Goal: Transaction & Acquisition: Purchase product/service

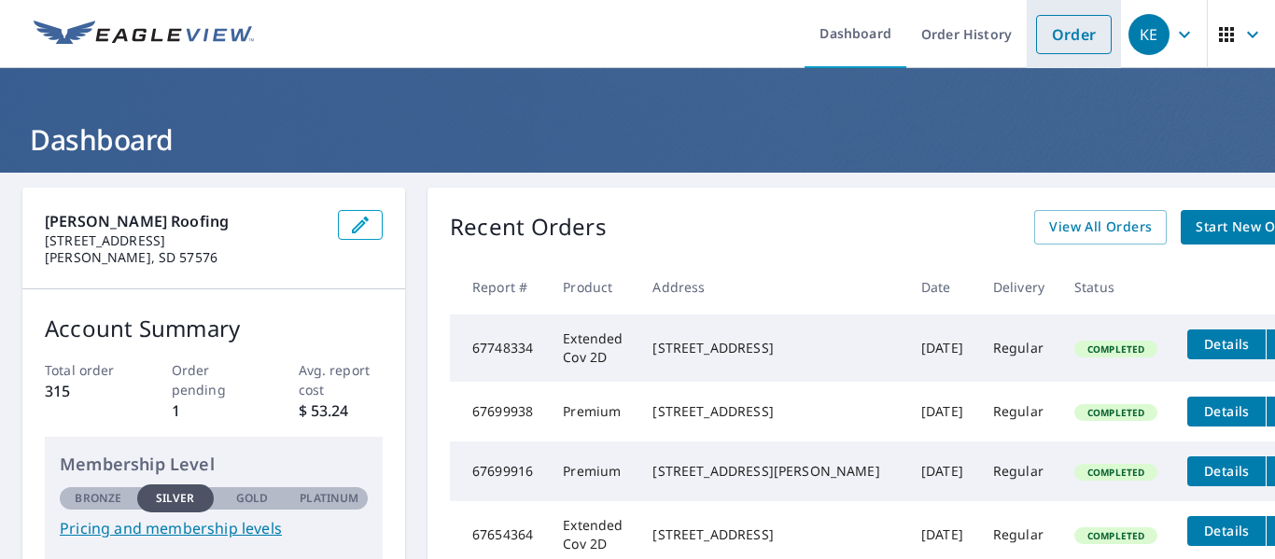
click at [1048, 32] on link "Order" at bounding box center [1074, 34] width 76 height 39
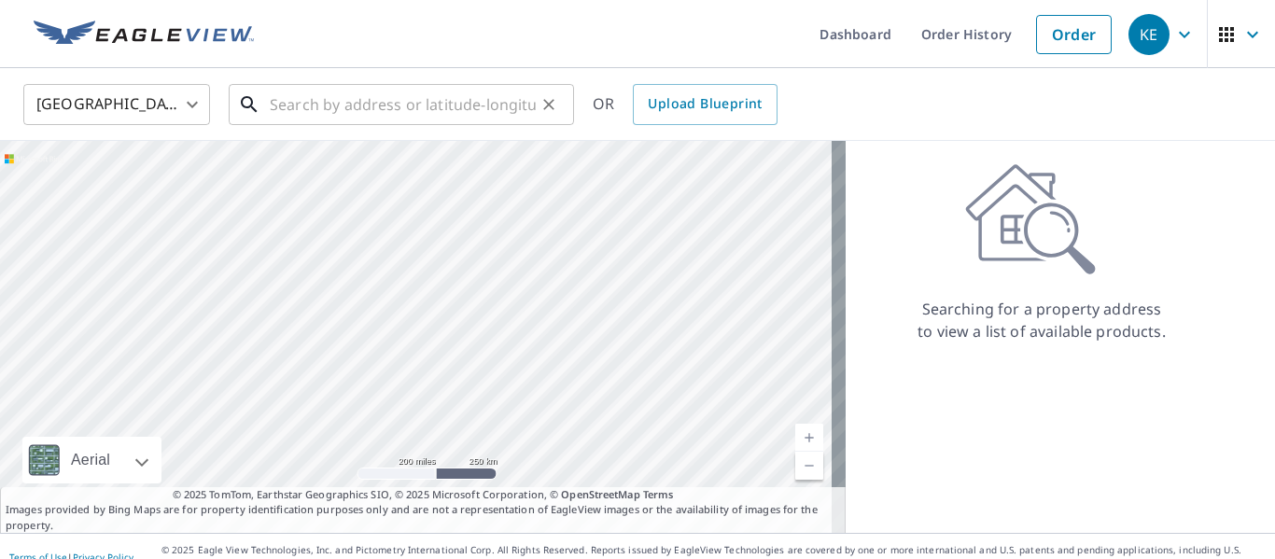
click at [427, 119] on input "text" at bounding box center [403, 104] width 266 height 52
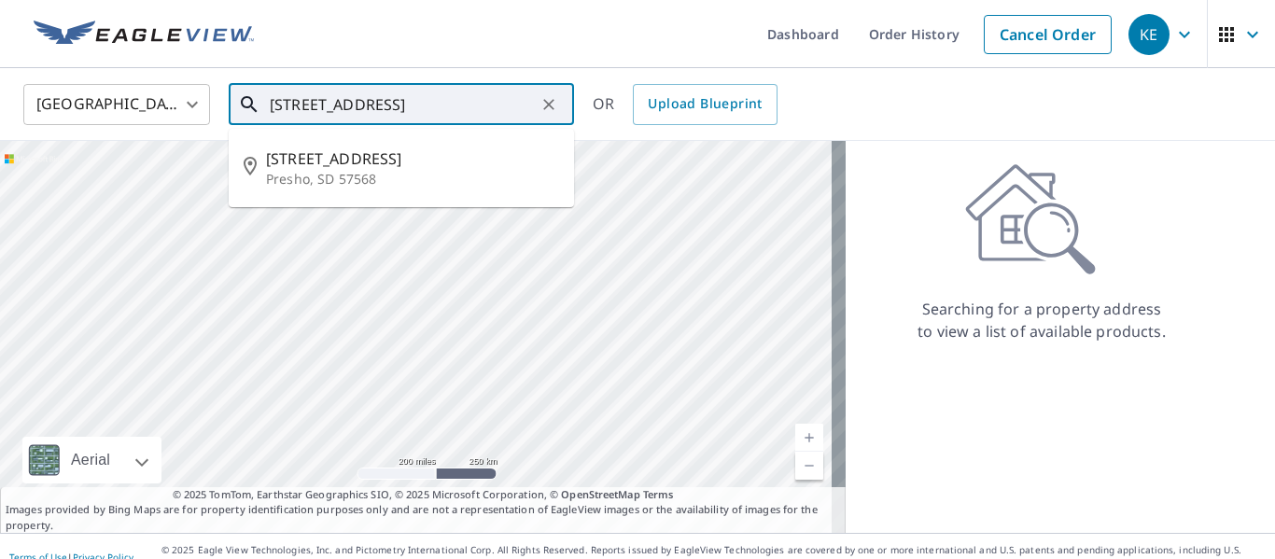
type input "[STREET_ADDRESS]"
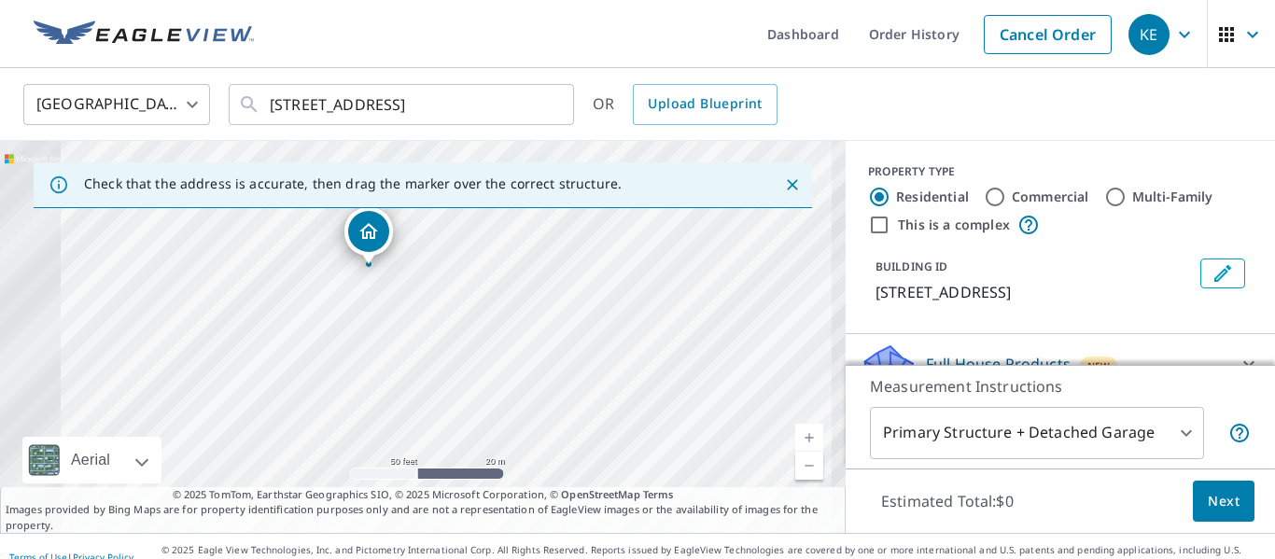
drag, startPoint x: 525, startPoint y: 261, endPoint x: 644, endPoint y: 254, distance: 119.7
click at [644, 254] on div "[STREET_ADDRESS][PERSON_NAME]" at bounding box center [423, 337] width 846 height 392
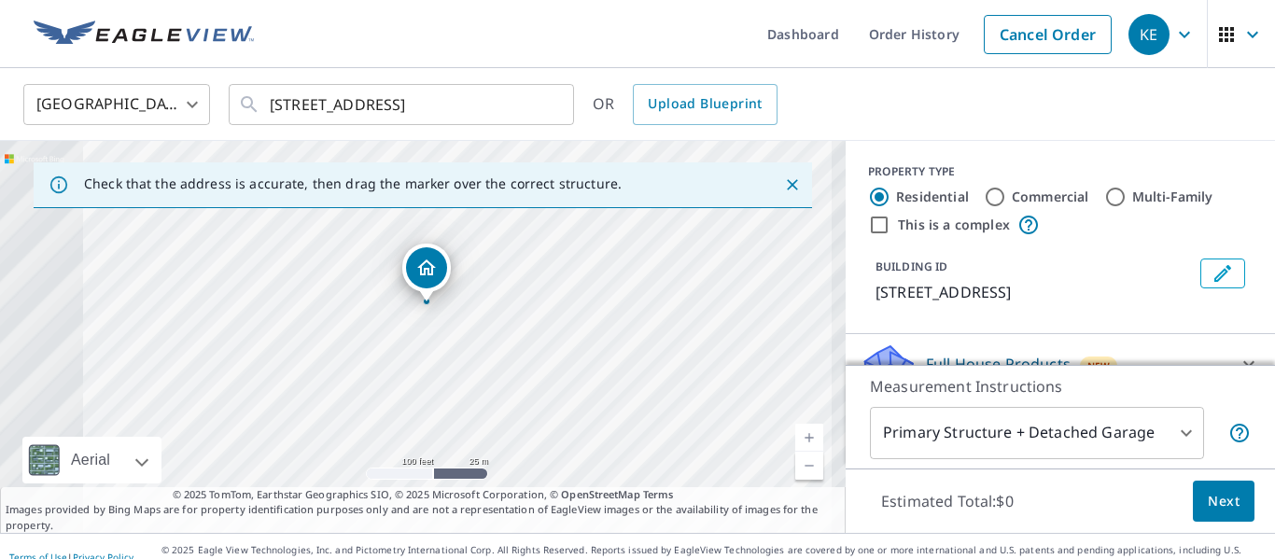
click at [1173, 433] on body "KE KE Dashboard Order History Cancel Order KE [GEOGRAPHIC_DATA] US ​ [STREET_AD…" at bounding box center [637, 279] width 1275 height 559
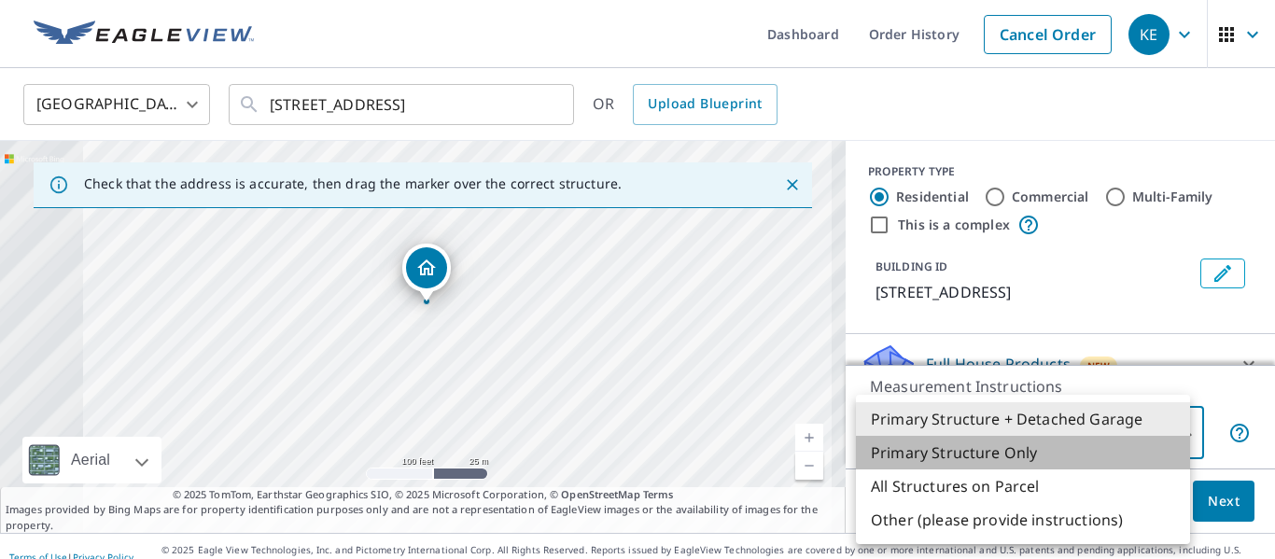
click at [959, 449] on li "Primary Structure Only" at bounding box center [1023, 453] width 334 height 34
type input "2"
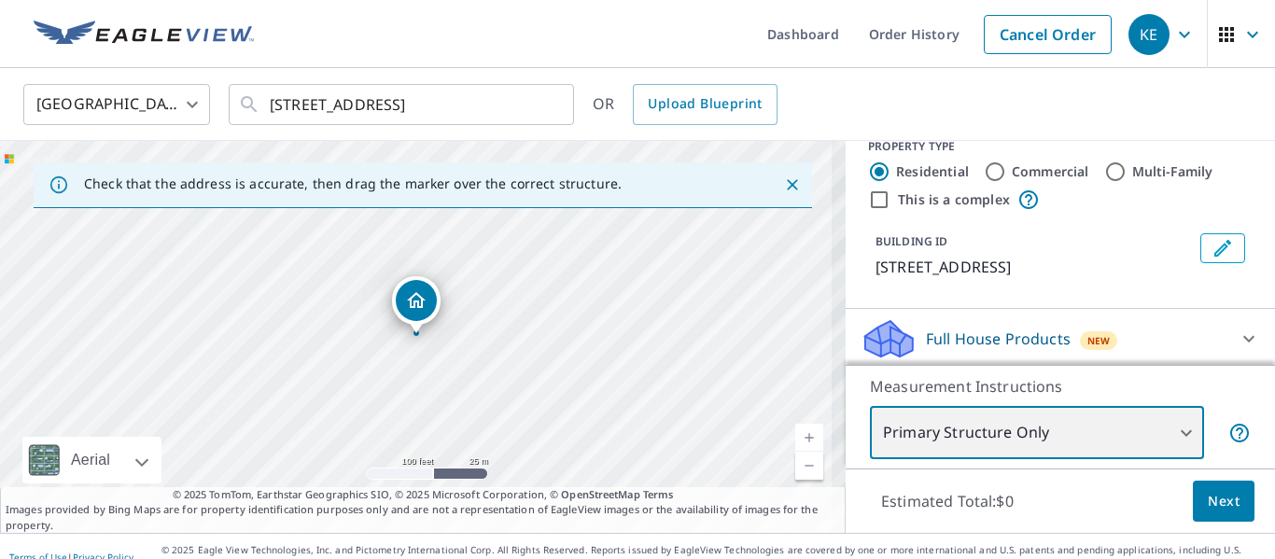
scroll to position [119, 0]
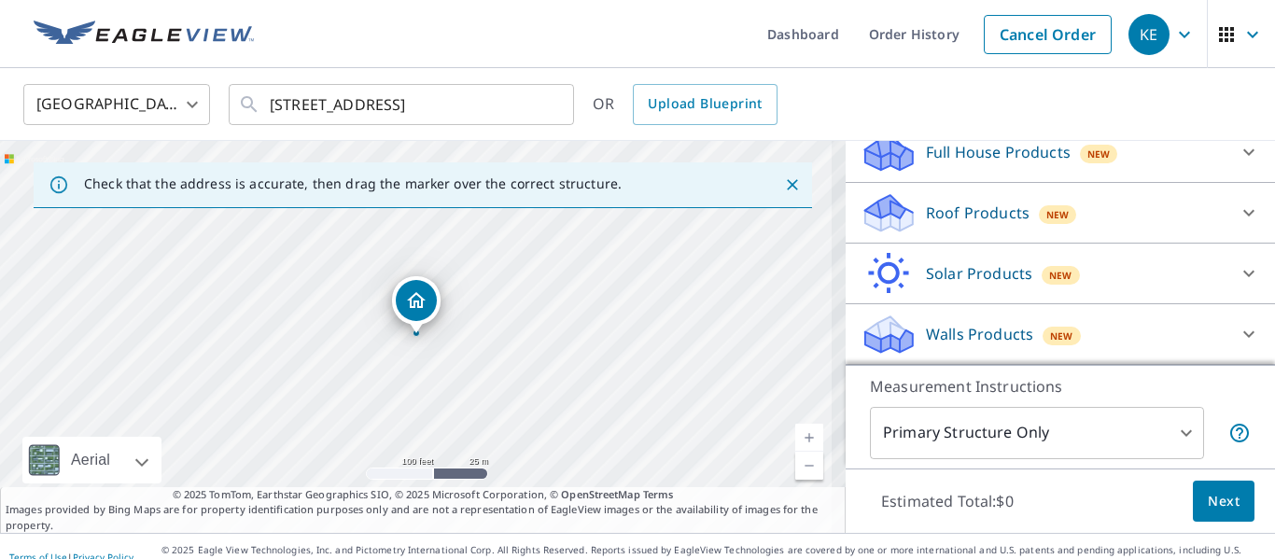
click at [984, 228] on div "Roof Products New" at bounding box center [1044, 213] width 366 height 44
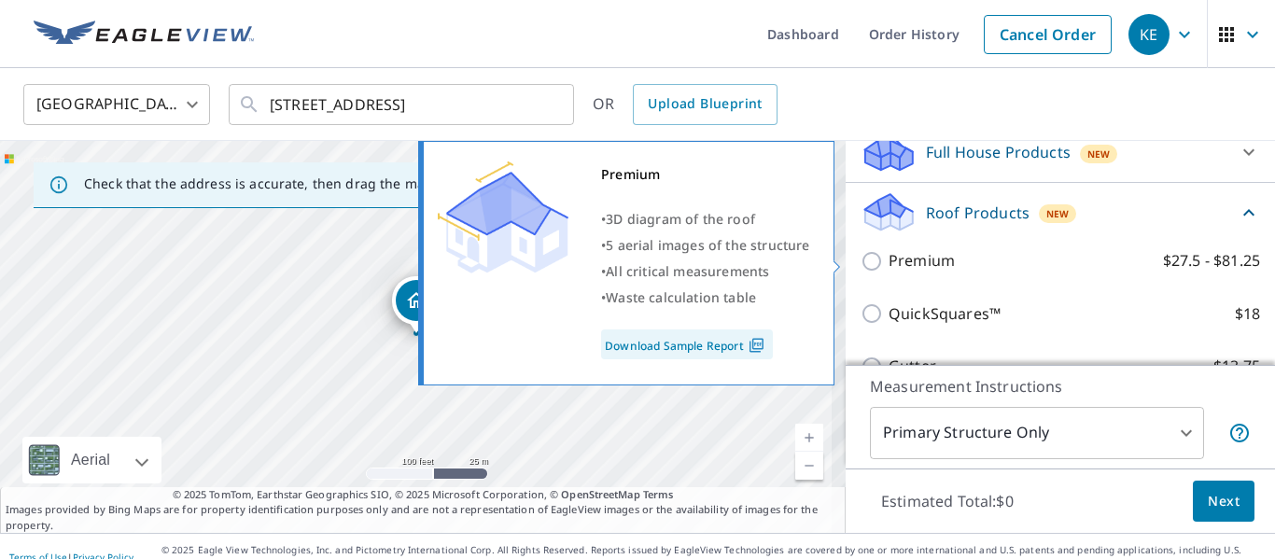
click at [933, 271] on p "Premium" at bounding box center [922, 260] width 66 height 23
click at [889, 271] on input "Premium $27.5 - $81.25" at bounding box center [875, 261] width 28 height 22
checkbox input "true"
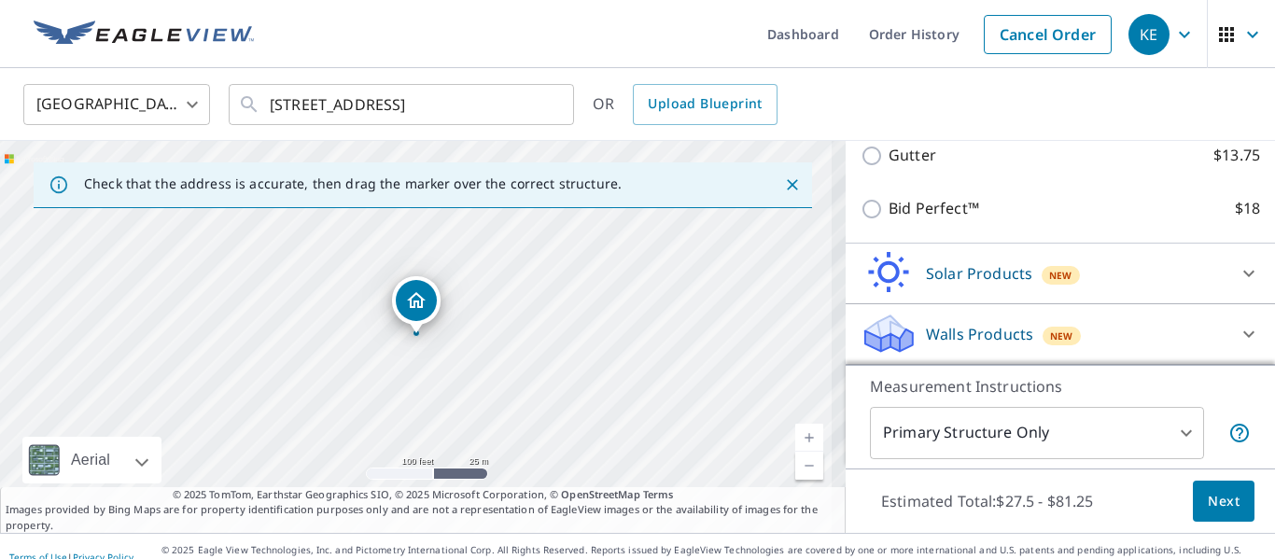
scroll to position [21, 0]
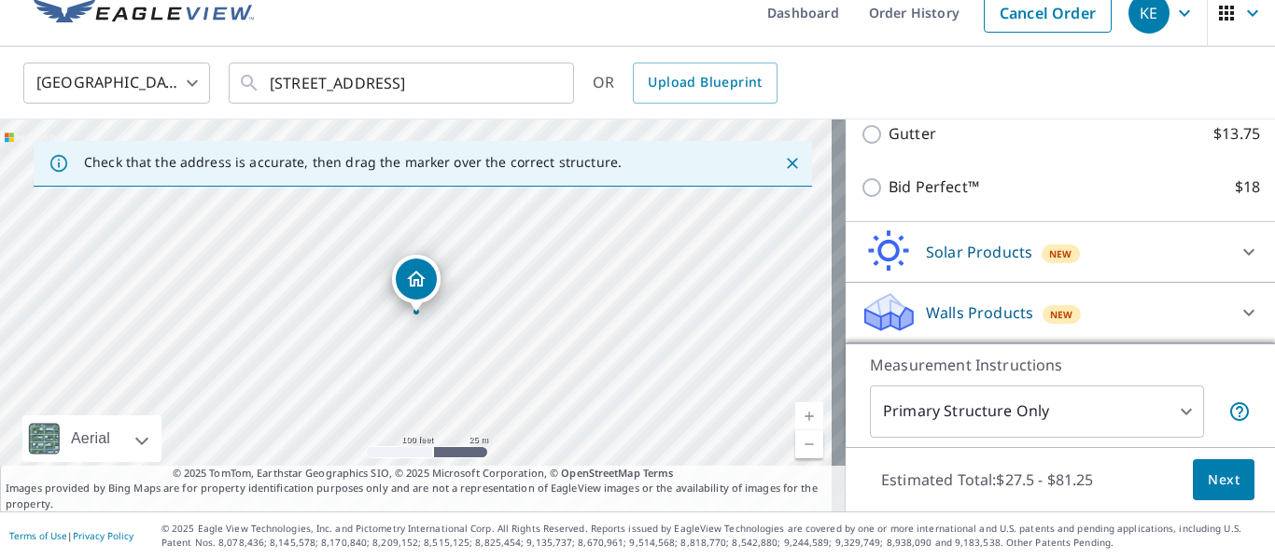
click at [1211, 469] on span "Next" at bounding box center [1224, 480] width 32 height 23
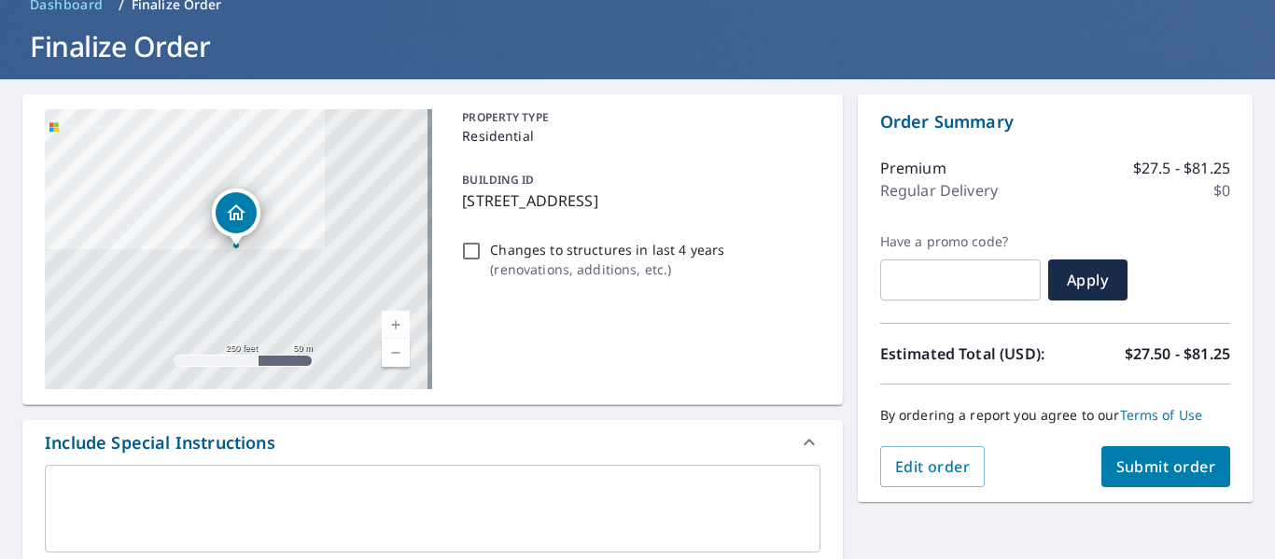
scroll to position [187, 0]
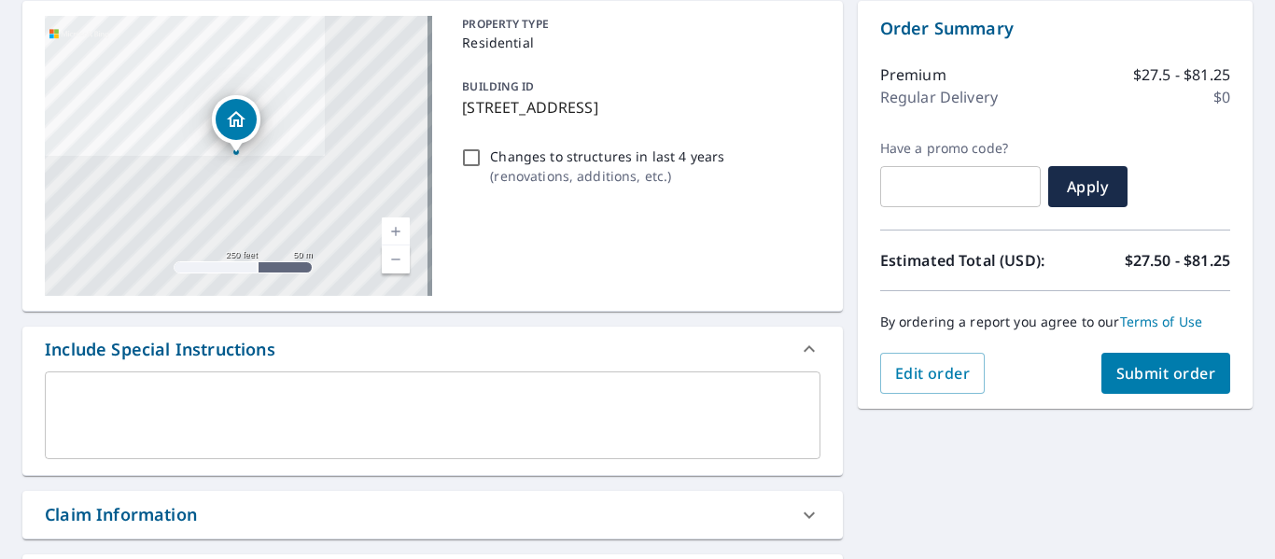
click at [218, 433] on textarea at bounding box center [432, 415] width 749 height 53
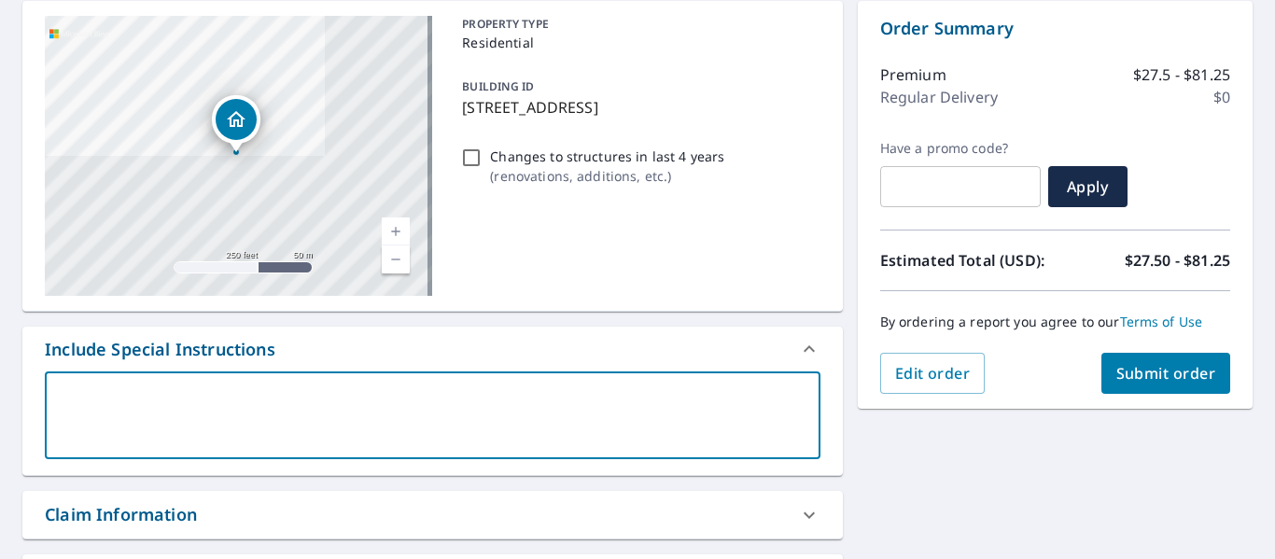
type textarea "S"
type textarea "x"
type textarea "St"
type textarea "x"
type textarea "Ste"
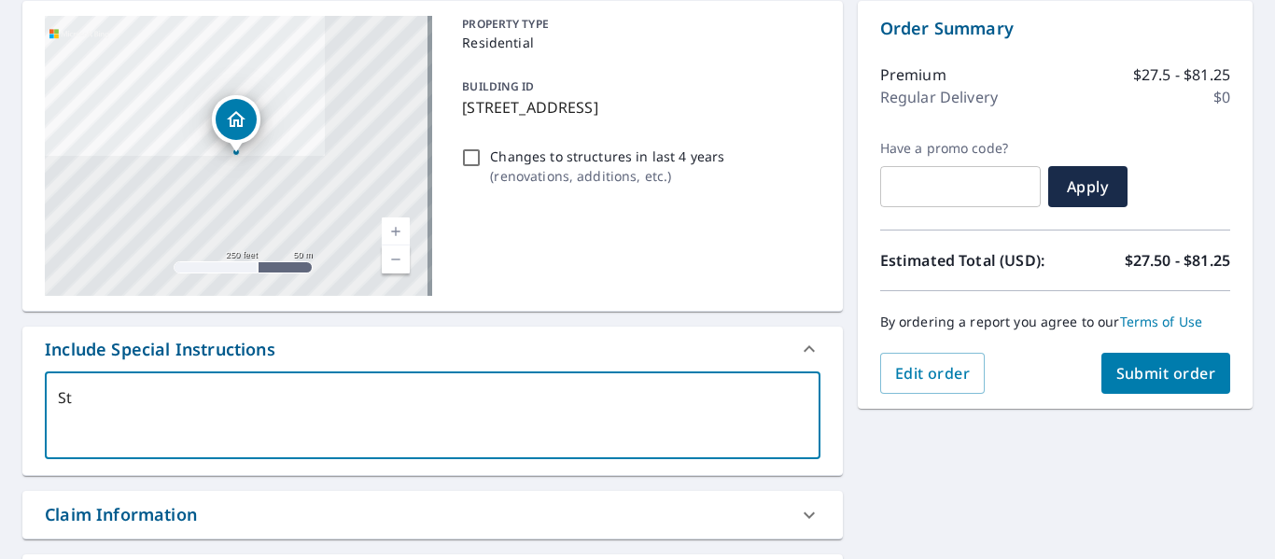
type textarea "x"
type textarea "Stev"
type textarea "x"
type textarea "[PERSON_NAME]"
type textarea "x"
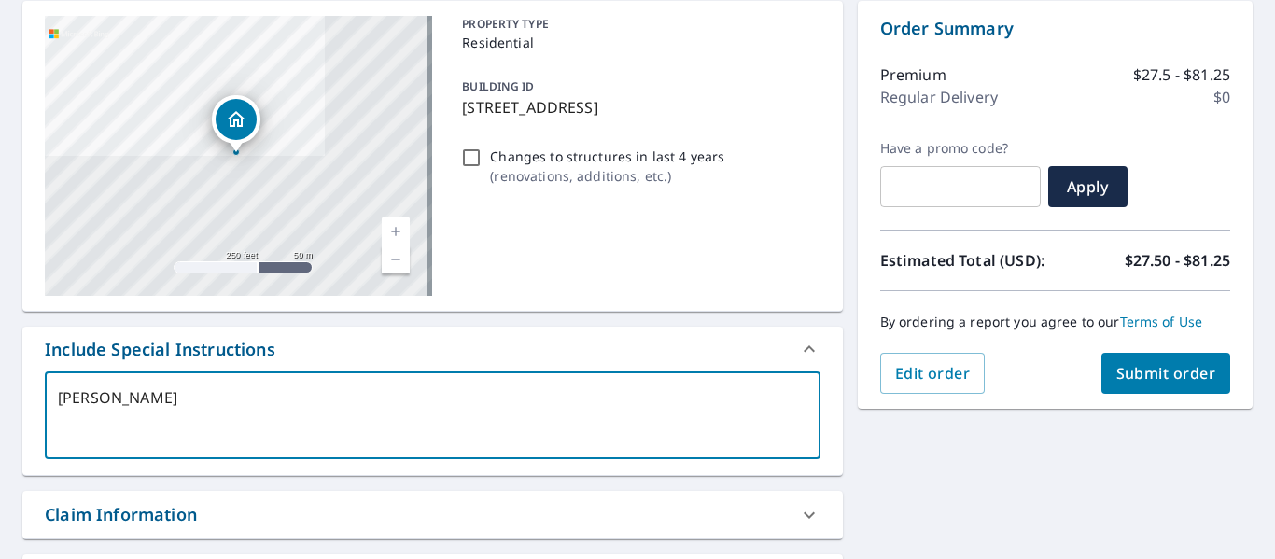
type textarea "[PERSON_NAME]"
type textarea "x"
type textarea "[PERSON_NAME]"
type textarea "x"
type textarea "[PERSON_NAME]"
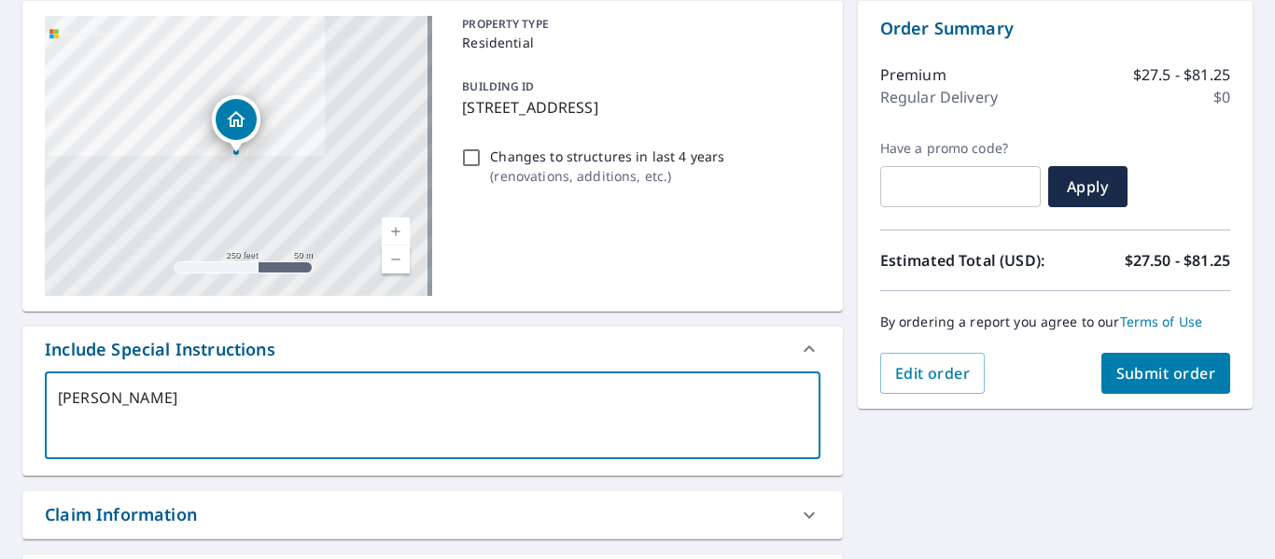
type textarea "x"
type textarea "[PERSON_NAME]"
type textarea "x"
type textarea "[PERSON_NAME]"
type textarea "x"
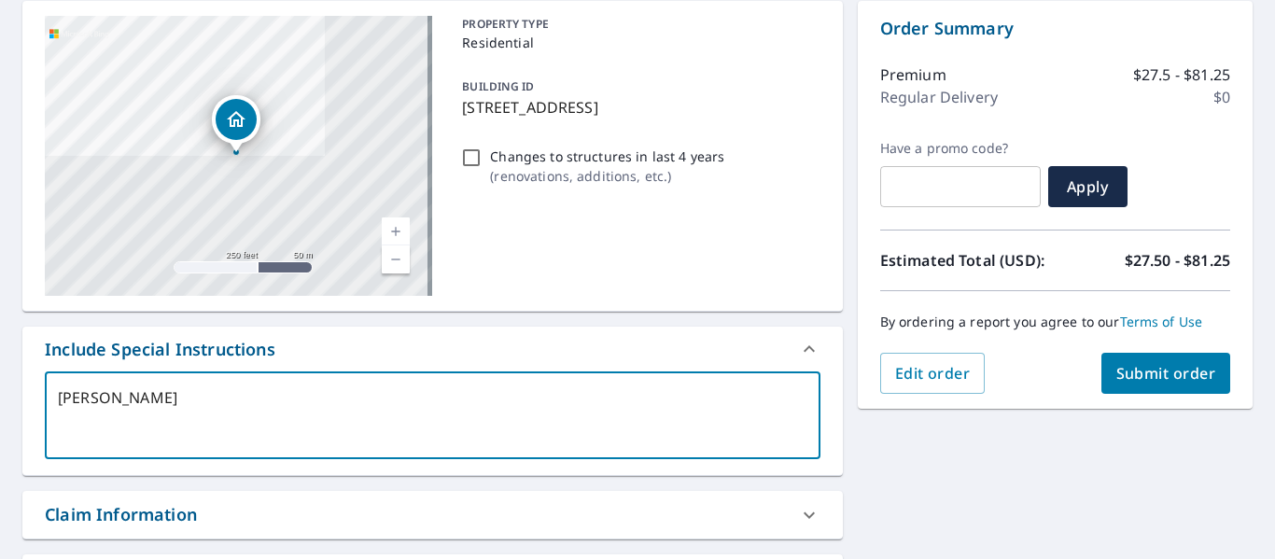
type textarea "[PERSON_NAME]"
type textarea "x"
type textarea "[PERSON_NAME]"
type textarea "x"
type textarea "[PERSON_NAME]"
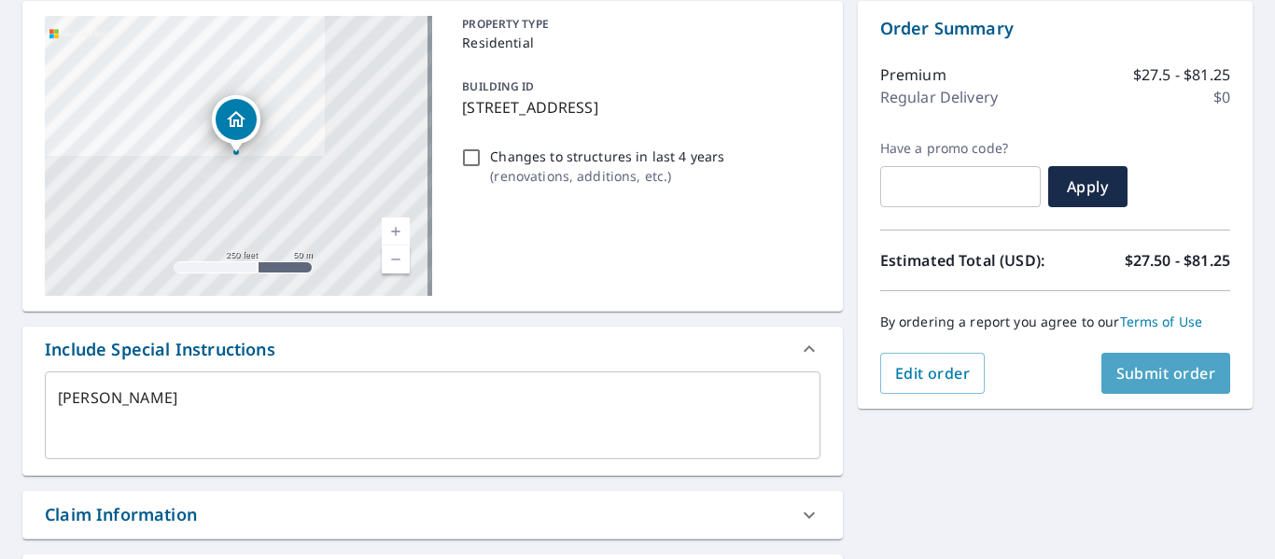
click at [1164, 366] on span "Submit order" at bounding box center [1166, 373] width 100 height 21
type textarea "x"
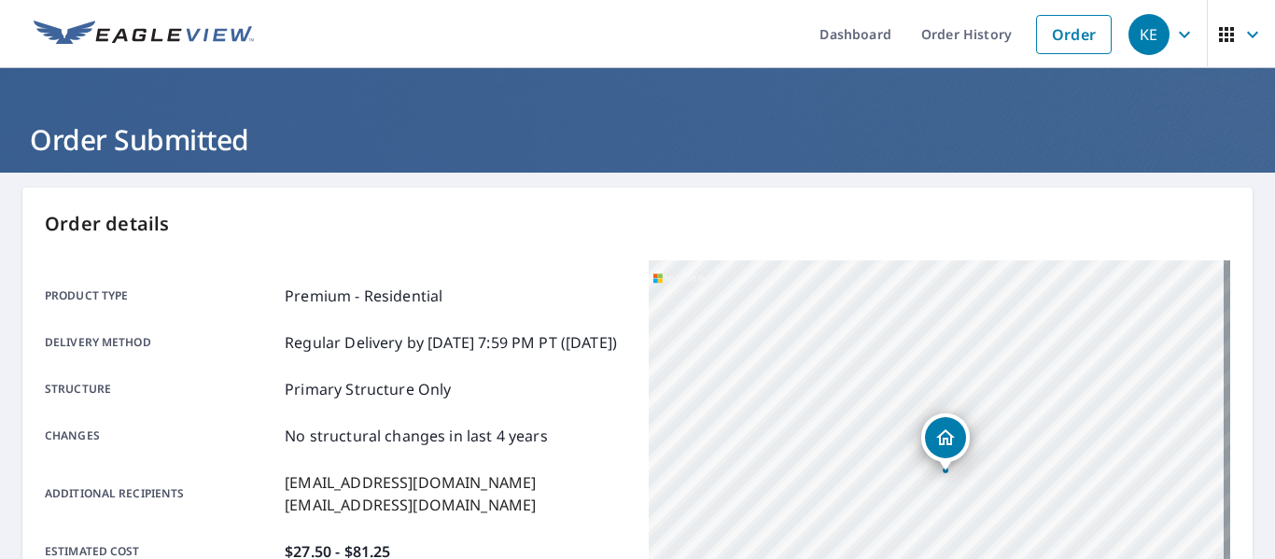
scroll to position [539, 0]
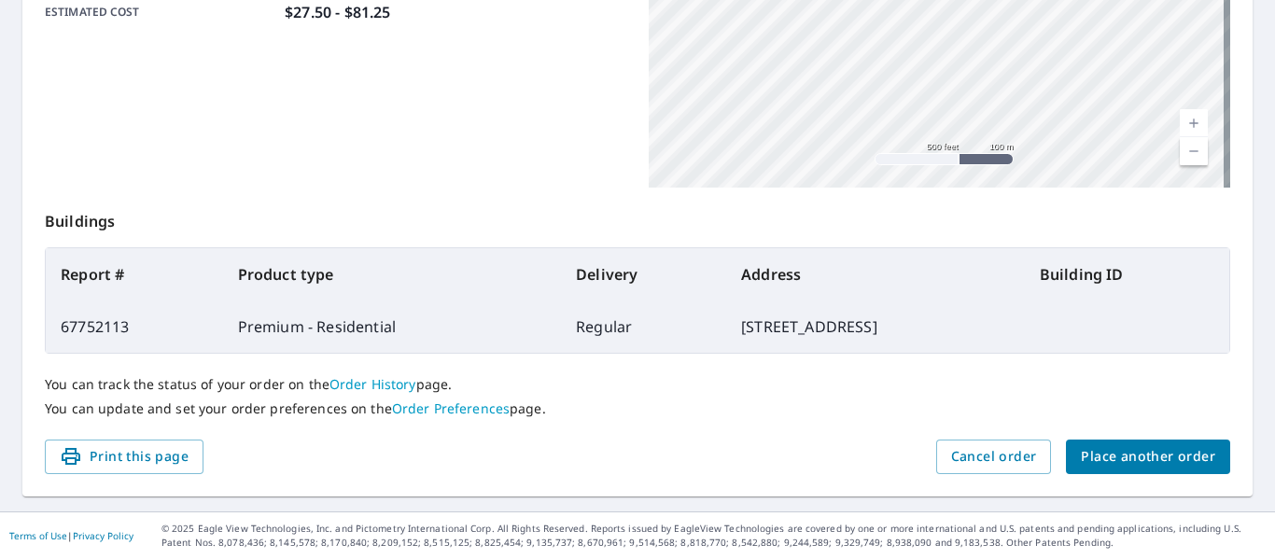
click at [1147, 452] on span "Place another order" at bounding box center [1148, 456] width 134 height 23
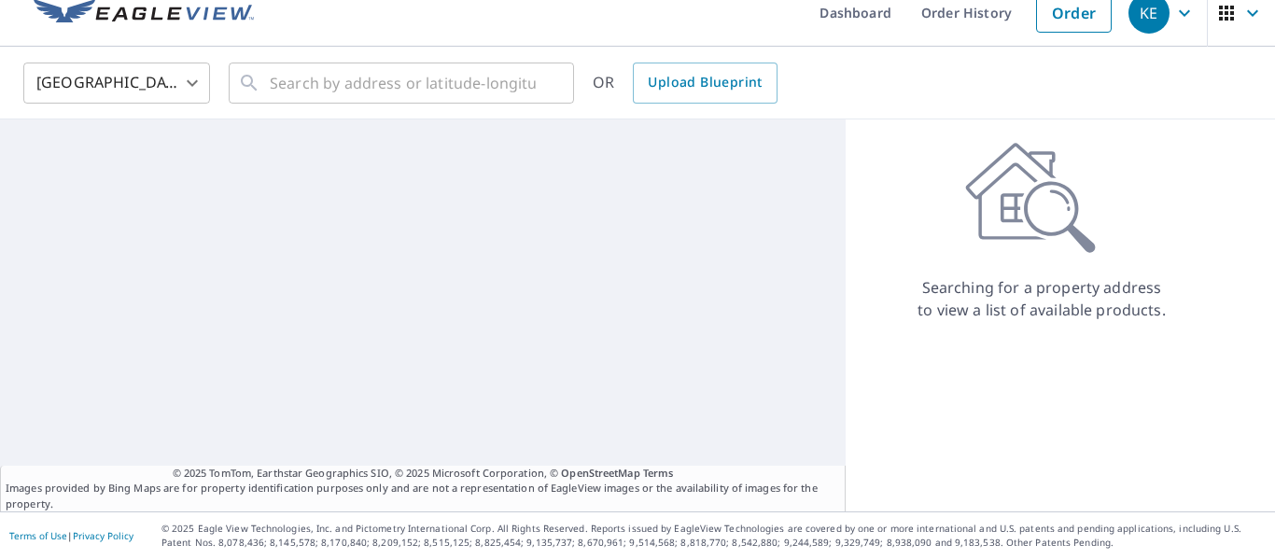
scroll to position [21, 0]
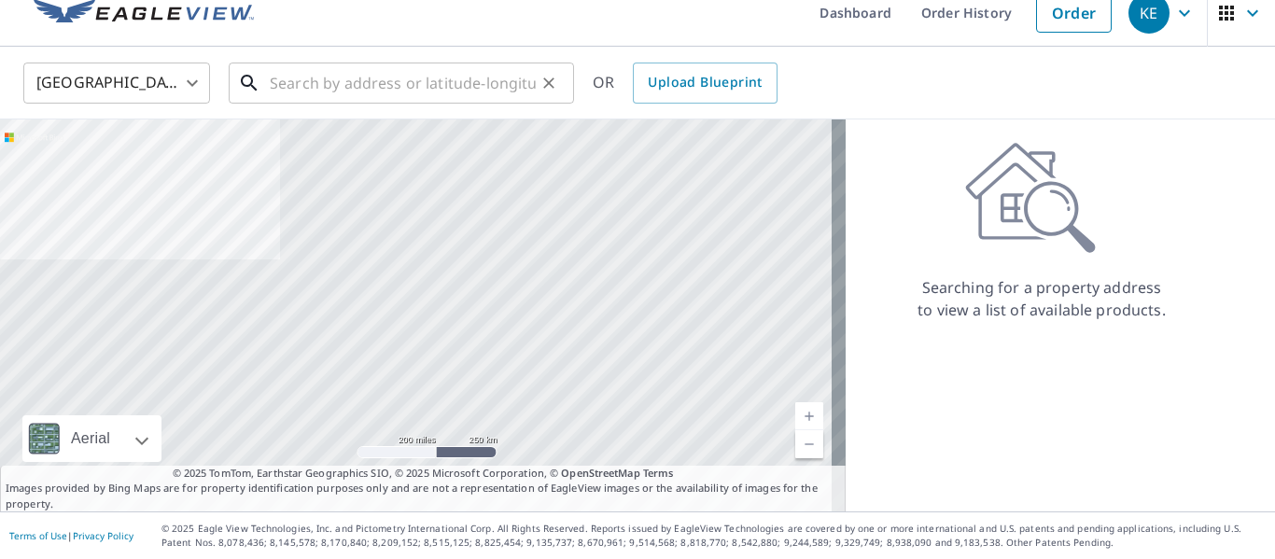
click at [353, 78] on input "text" at bounding box center [403, 83] width 266 height 52
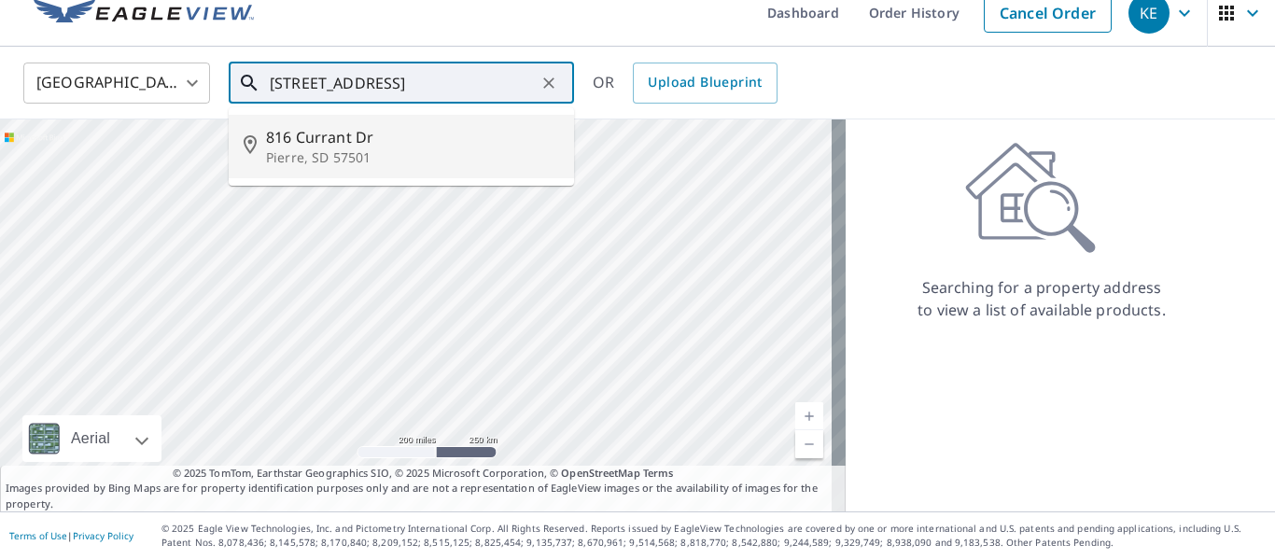
click at [295, 157] on p "Pierre, SD 57501" at bounding box center [412, 157] width 293 height 19
type input "[STREET_ADDRESS][PERSON_NAME]"
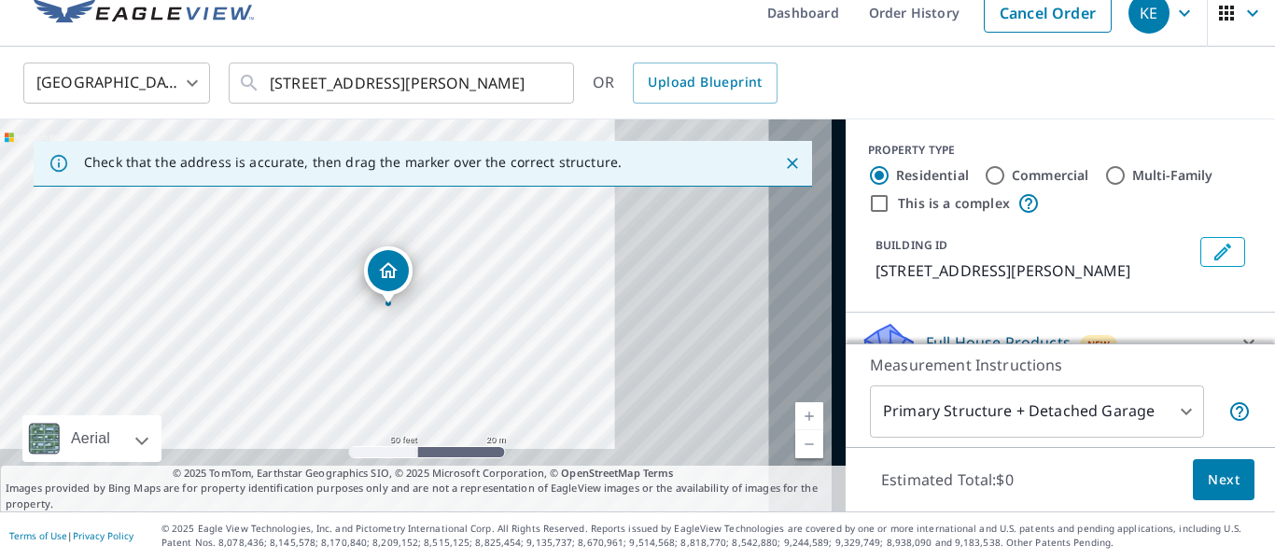
drag, startPoint x: 564, startPoint y: 349, endPoint x: 353, endPoint y: 252, distance: 232.2
click at [355, 254] on div "[STREET_ADDRESS][PERSON_NAME]" at bounding box center [423, 315] width 846 height 392
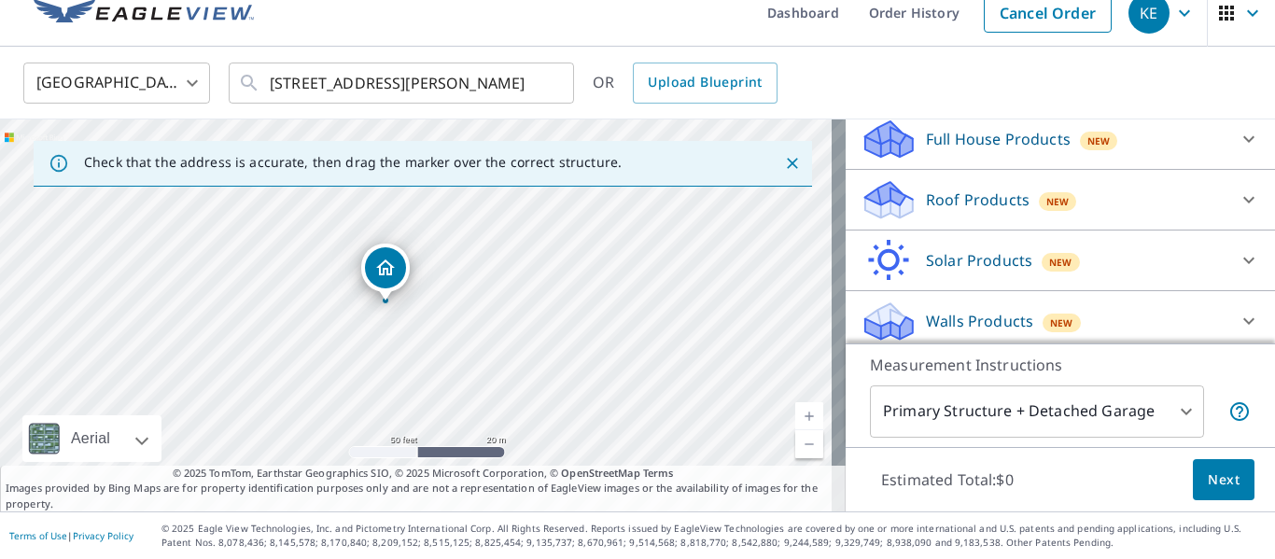
scroll to position [212, 0]
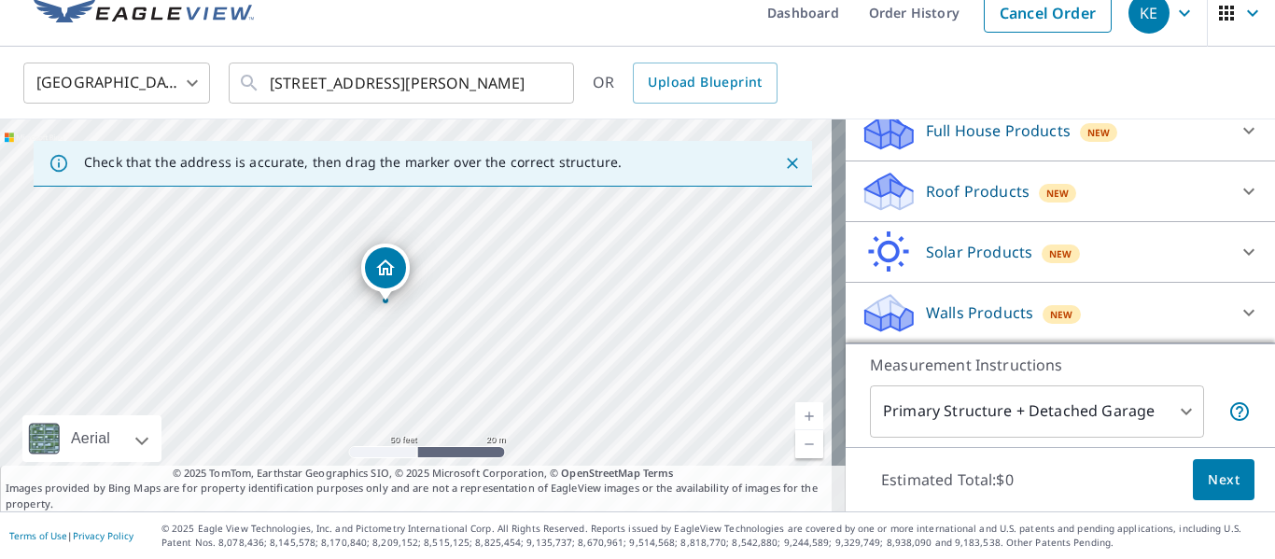
click at [1065, 185] on div "Roof Products New" at bounding box center [1044, 192] width 366 height 44
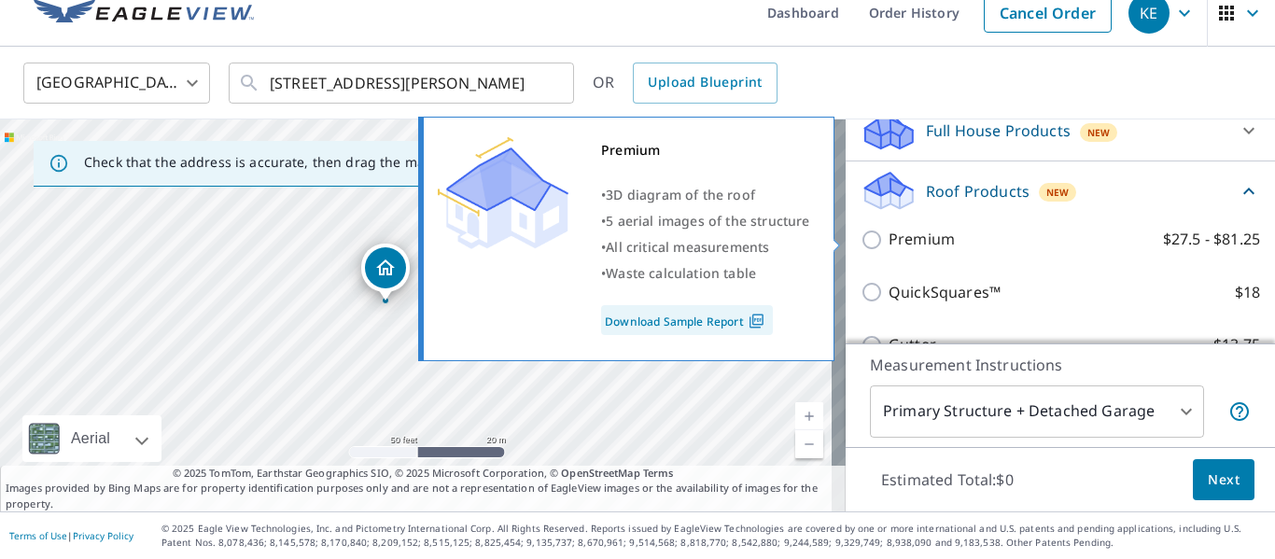
click at [987, 245] on label "Premium $27.5 - $81.25" at bounding box center [1074, 239] width 371 height 23
click at [889, 245] on input "Premium $27.5 - $81.25" at bounding box center [875, 240] width 28 height 22
checkbox input "true"
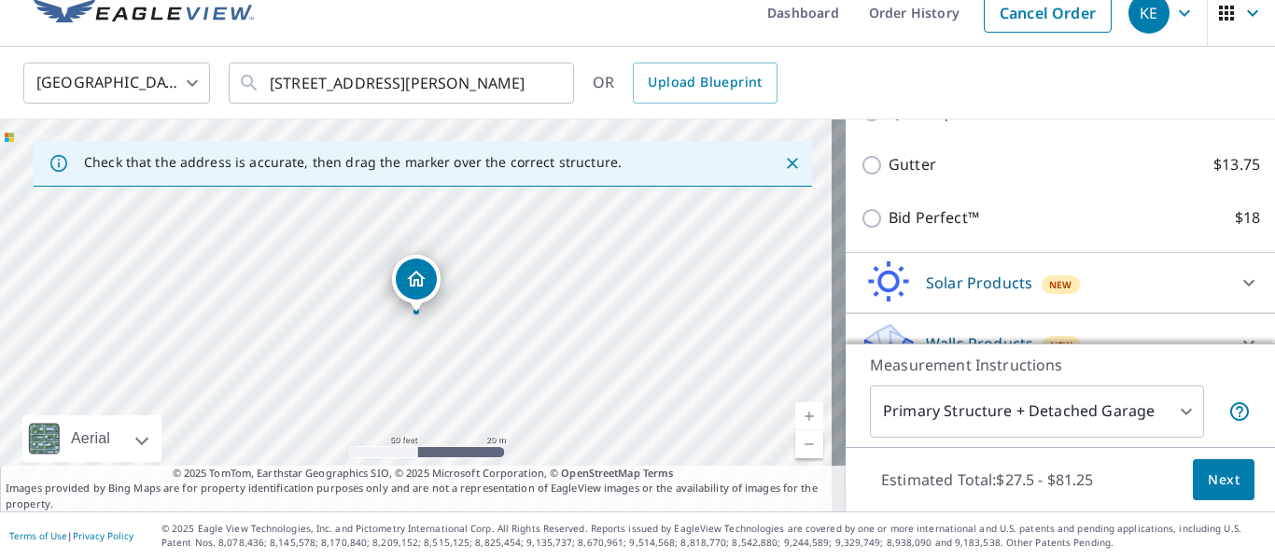
scroll to position [493, 0]
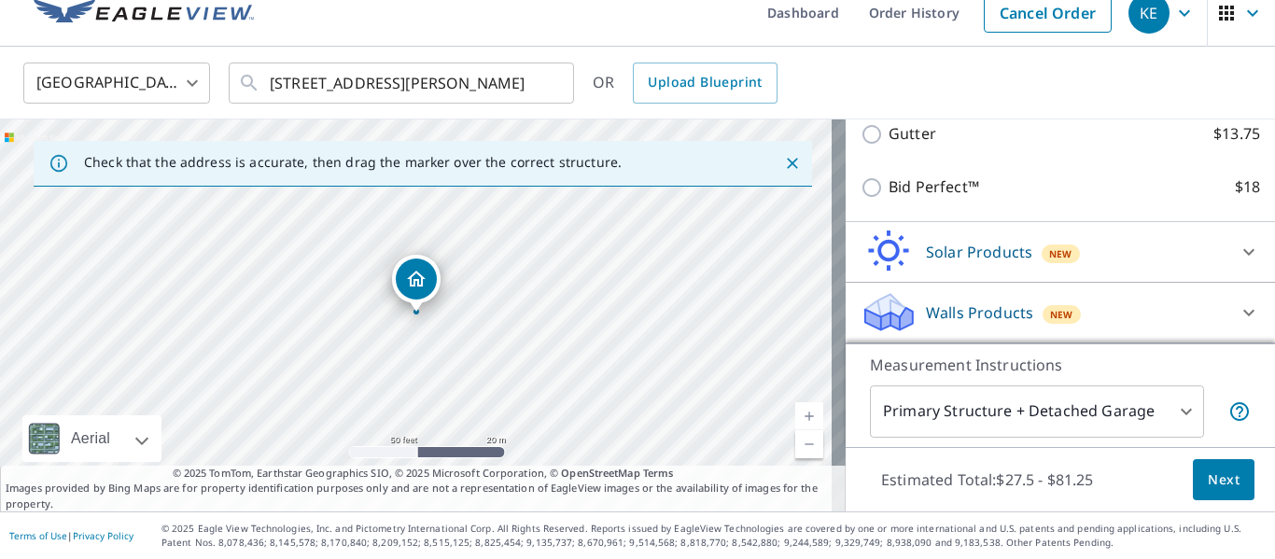
click at [1208, 483] on span "Next" at bounding box center [1224, 480] width 32 height 23
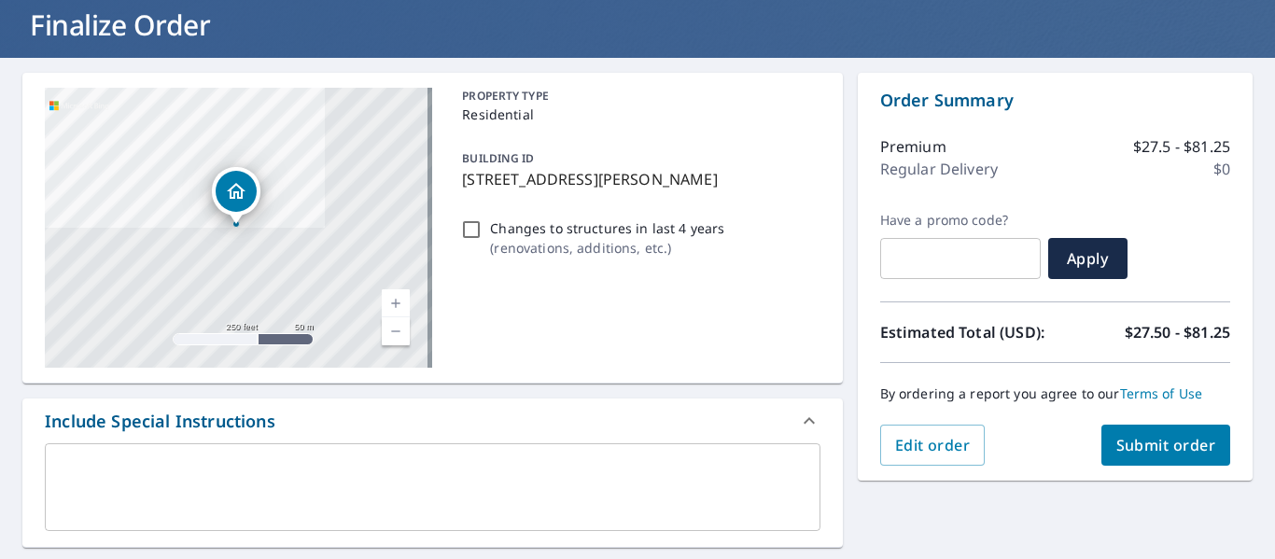
scroll to position [301, 0]
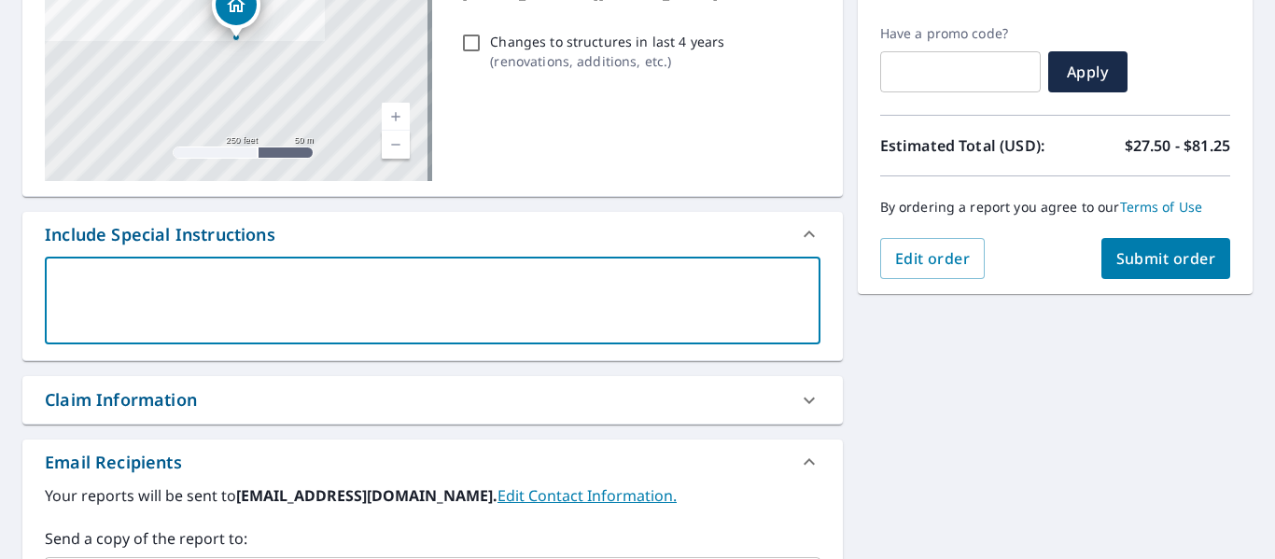
click at [461, 299] on textarea at bounding box center [432, 300] width 749 height 53
type textarea "J"
type textarea "x"
type textarea "Je"
type textarea "x"
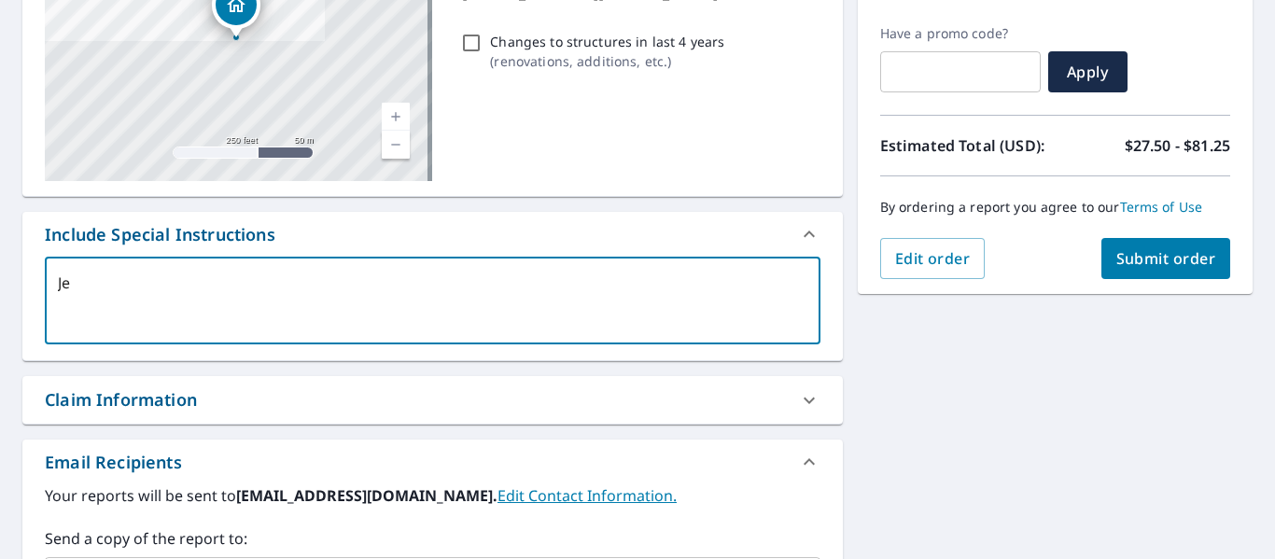
type textarea "[PERSON_NAME]"
type textarea "x"
type textarea "[PERSON_NAME]"
type textarea "x"
type textarea "[PERSON_NAME]"
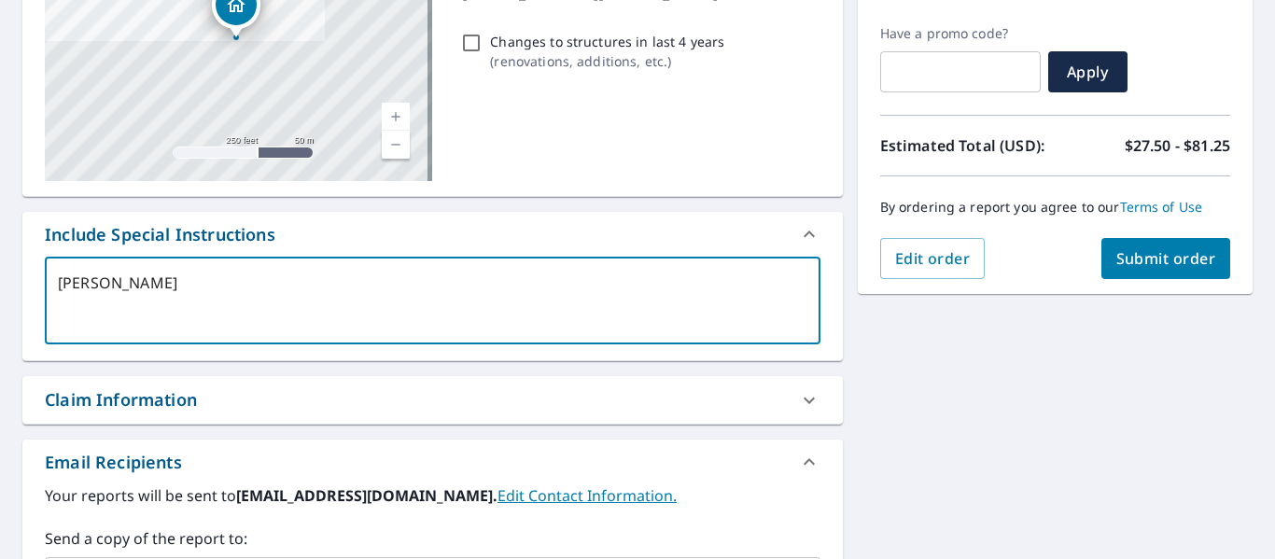
type textarea "x"
type textarea "Je"
type textarea "x"
type textarea "Jef"
type textarea "x"
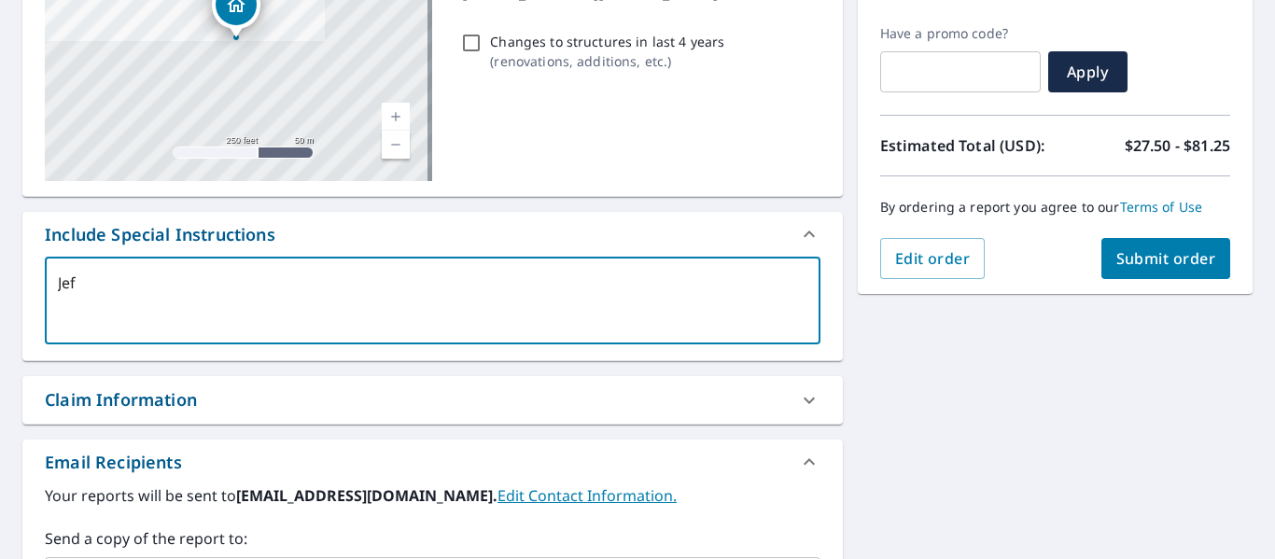
type textarea "[PERSON_NAME]"
type textarea "x"
type textarea "[PERSON_NAME]"
type textarea "x"
type textarea "[PERSON_NAME]"
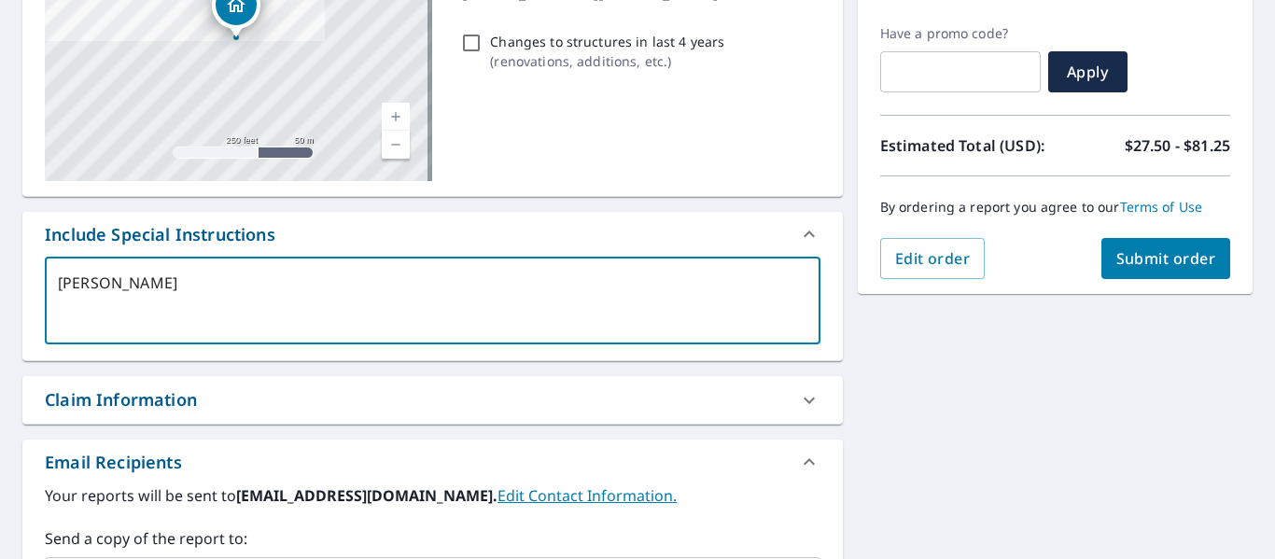
type textarea "x"
type textarea "[PERSON_NAME]"
type textarea "x"
type textarea "[PERSON_NAME]"
type textarea "x"
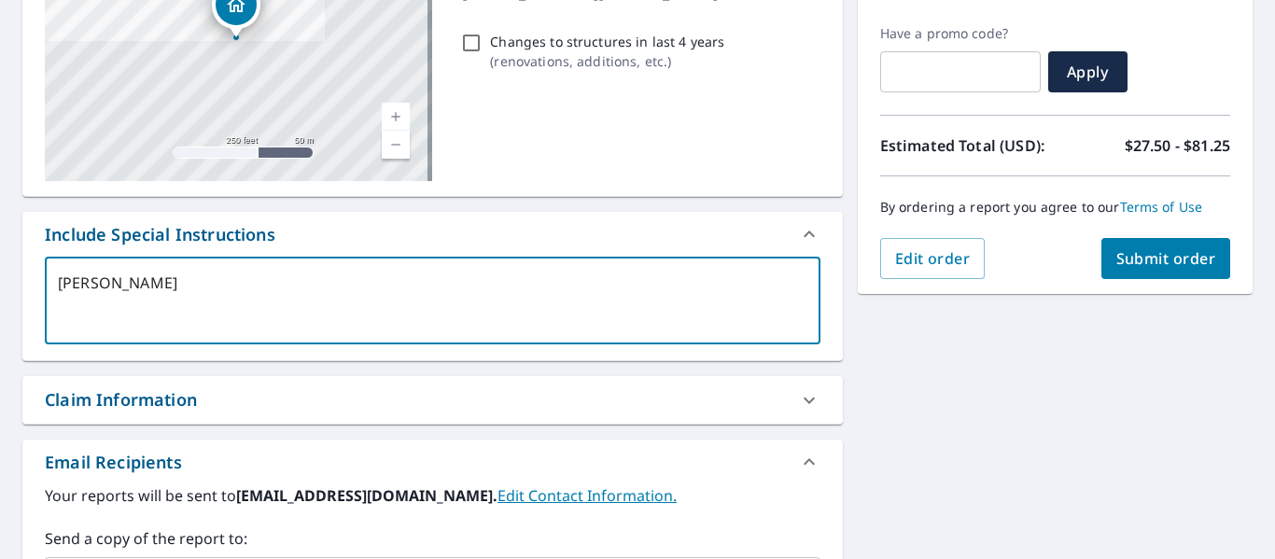
type textarea "[PERSON_NAME]"
type textarea "x"
type textarea "[PERSON_NAME]"
type textarea "x"
type textarea "[PERSON_NAME]"
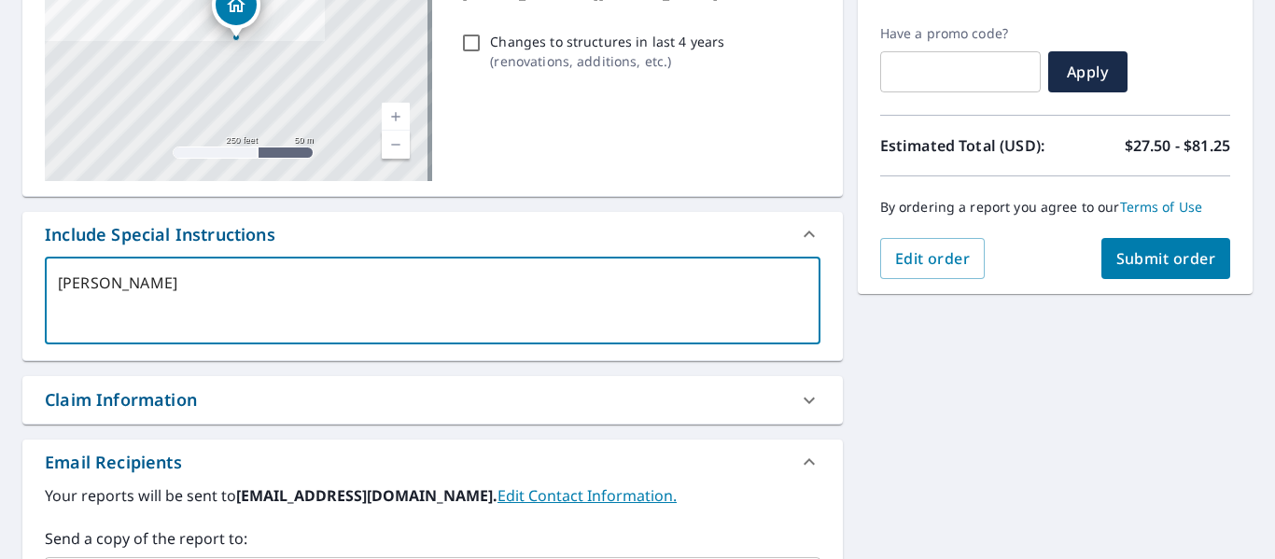
type textarea "x"
type textarea "[PERSON_NAME]"
type textarea "x"
type textarea "[PERSON_NAME]"
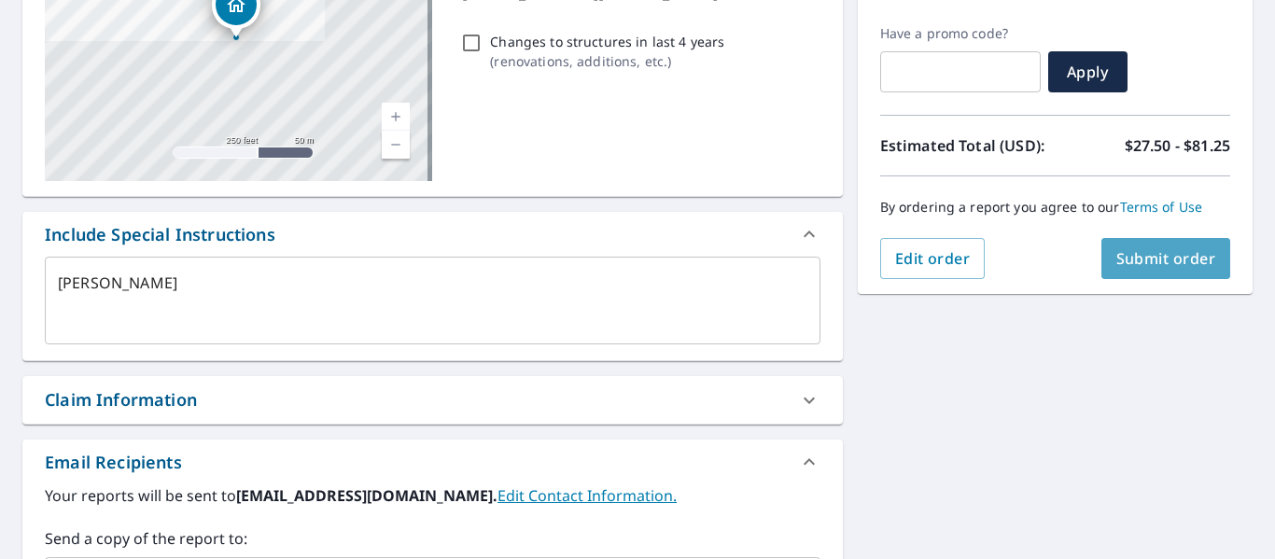
click at [1185, 261] on span "Submit order" at bounding box center [1166, 258] width 100 height 21
type textarea "x"
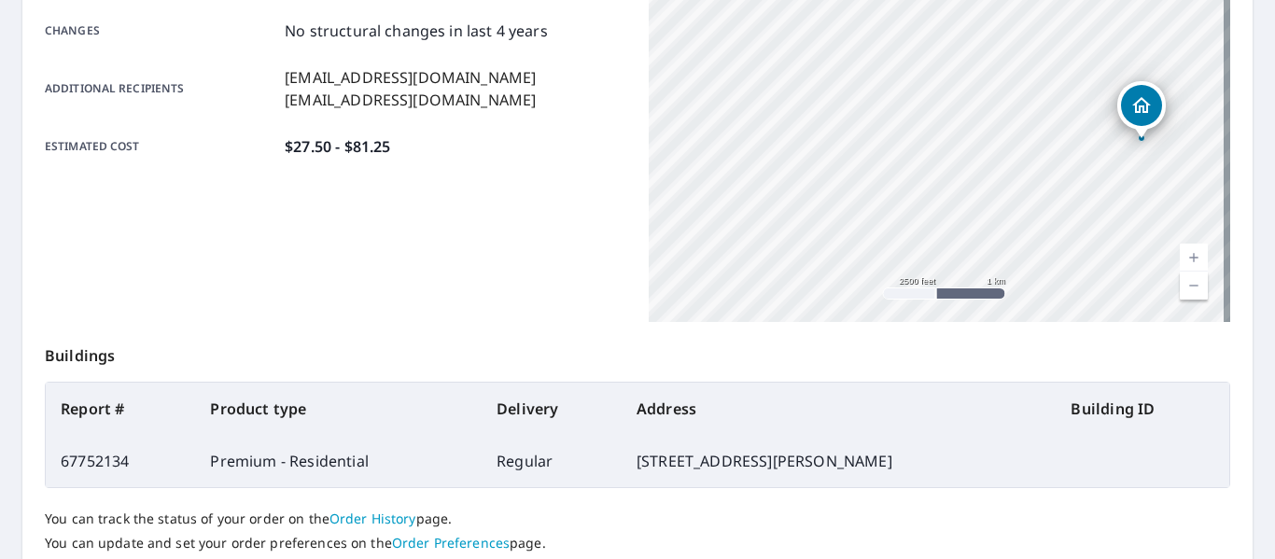
scroll to position [539, 0]
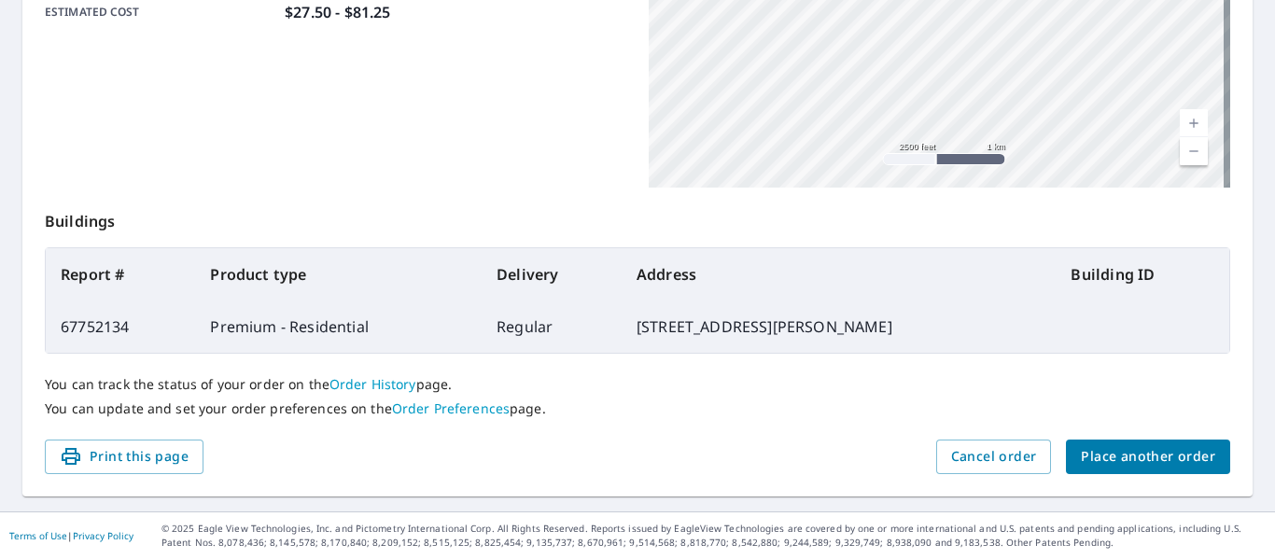
click at [1109, 457] on span "Place another order" at bounding box center [1148, 456] width 134 height 23
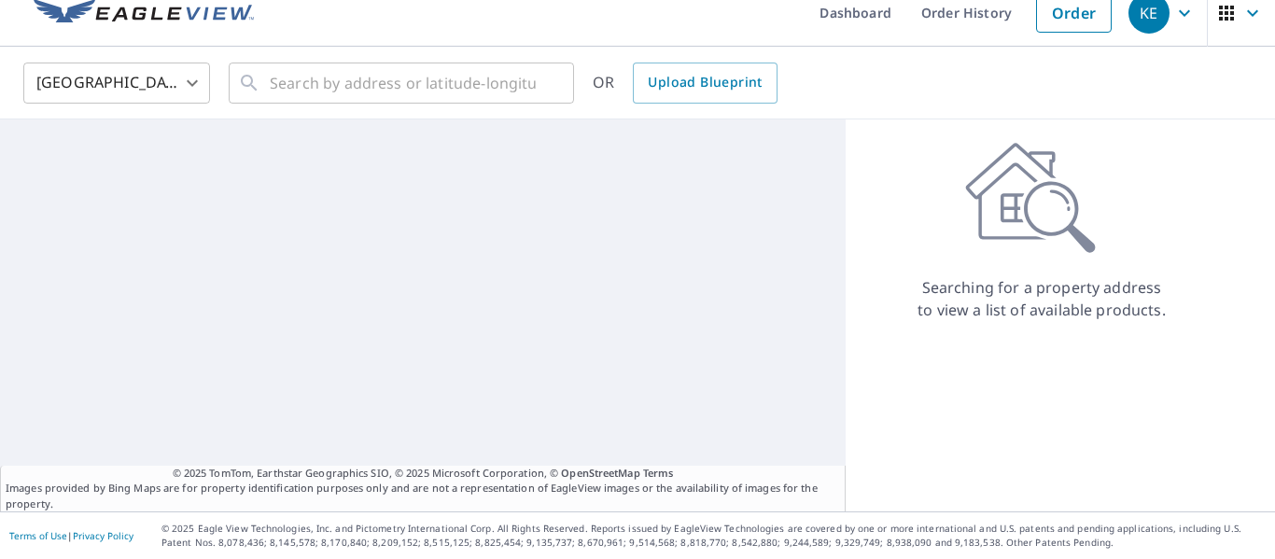
scroll to position [21, 0]
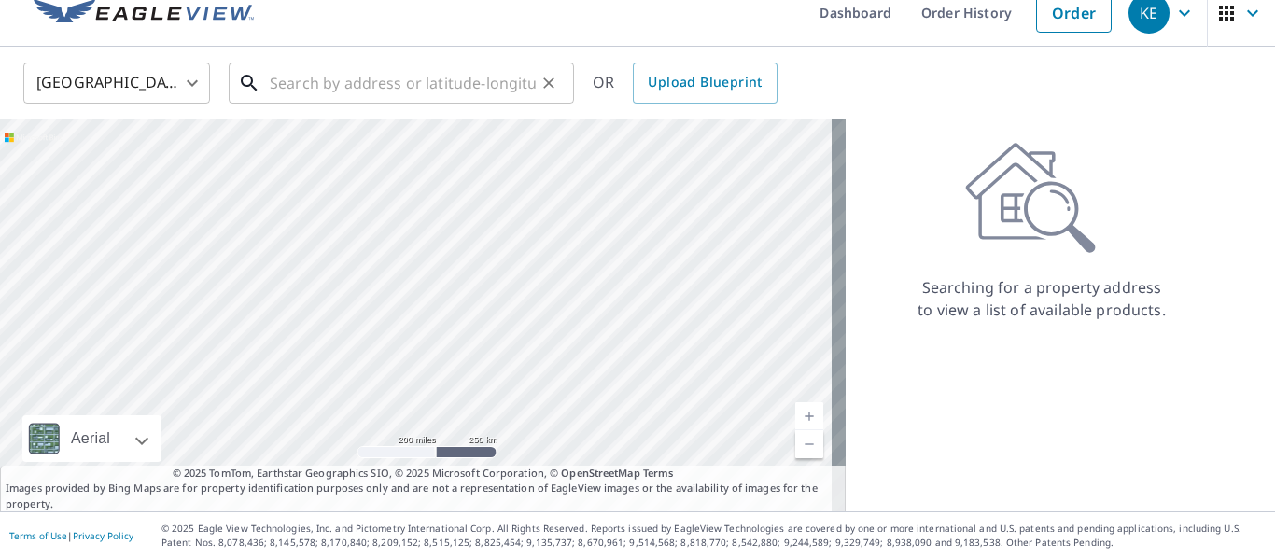
click at [287, 75] on input "text" at bounding box center [403, 83] width 266 height 52
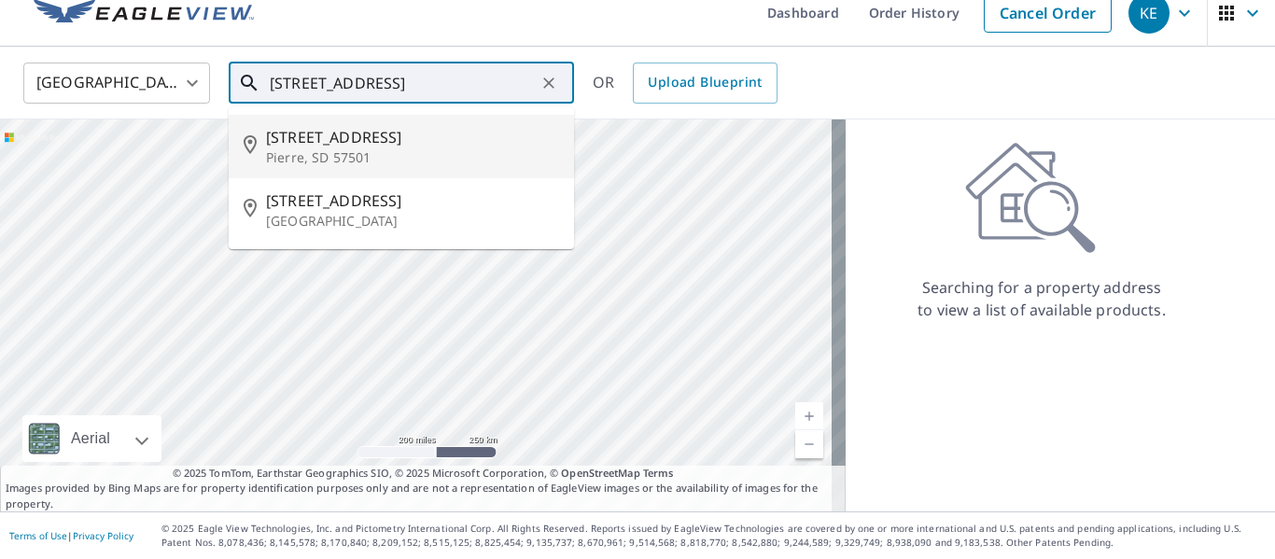
click at [307, 134] on span "[STREET_ADDRESS]" at bounding box center [412, 137] width 293 height 22
type input "[STREET_ADDRESS]"
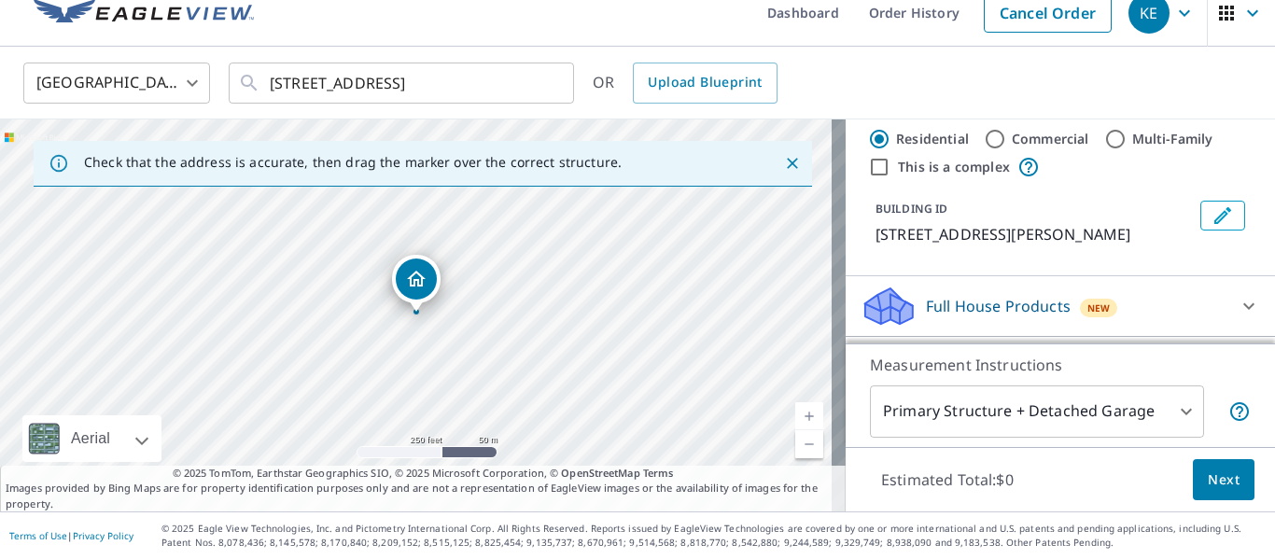
scroll to position [43, 0]
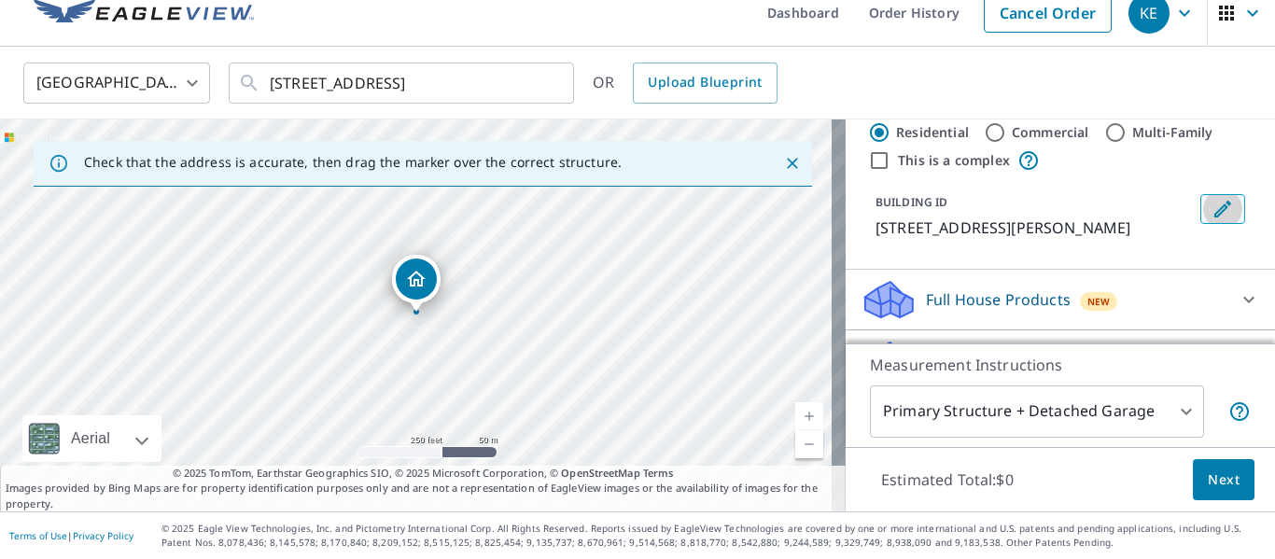
click at [1200, 212] on button "Edit building 1" at bounding box center [1222, 209] width 45 height 30
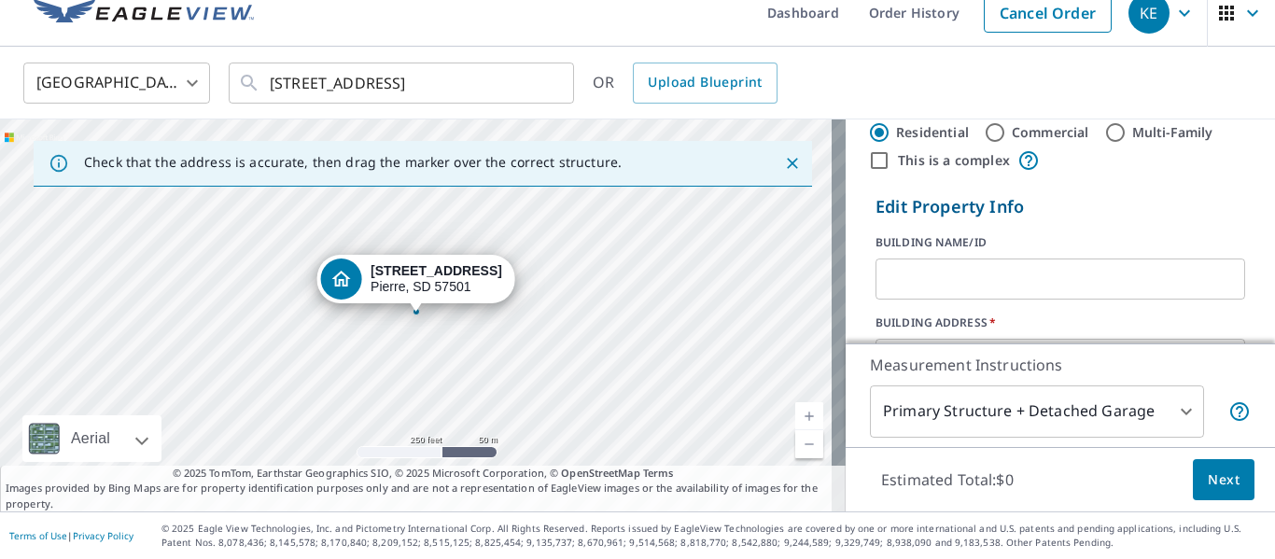
drag, startPoint x: 1065, startPoint y: 282, endPoint x: 1055, endPoint y: 280, distance: 10.4
click at [1065, 282] on input "text" at bounding box center [1060, 279] width 370 height 52
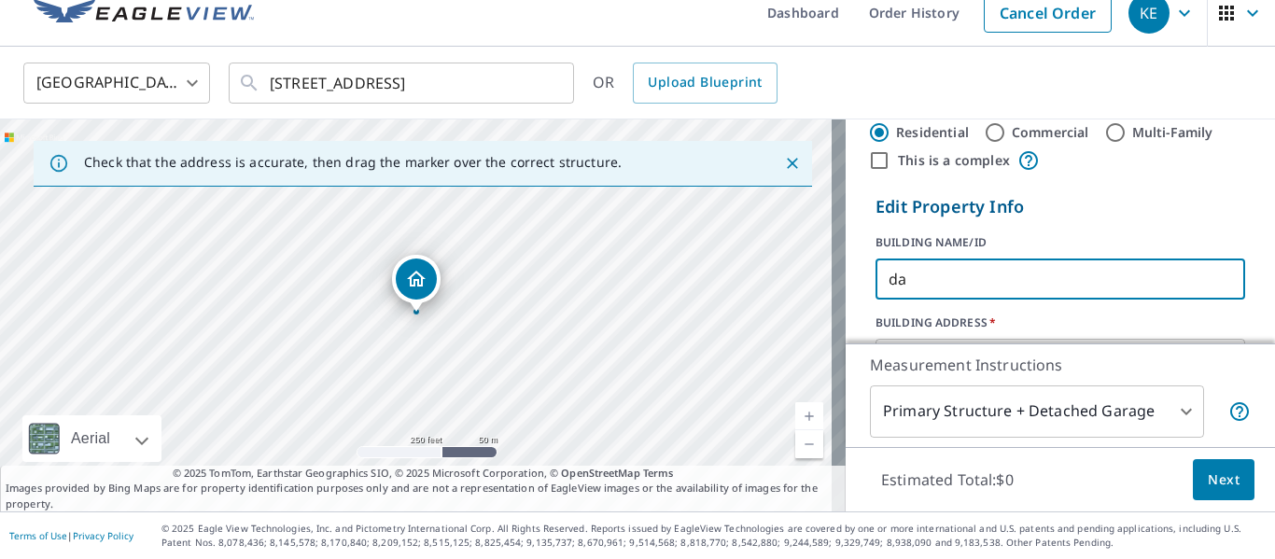
type input "d"
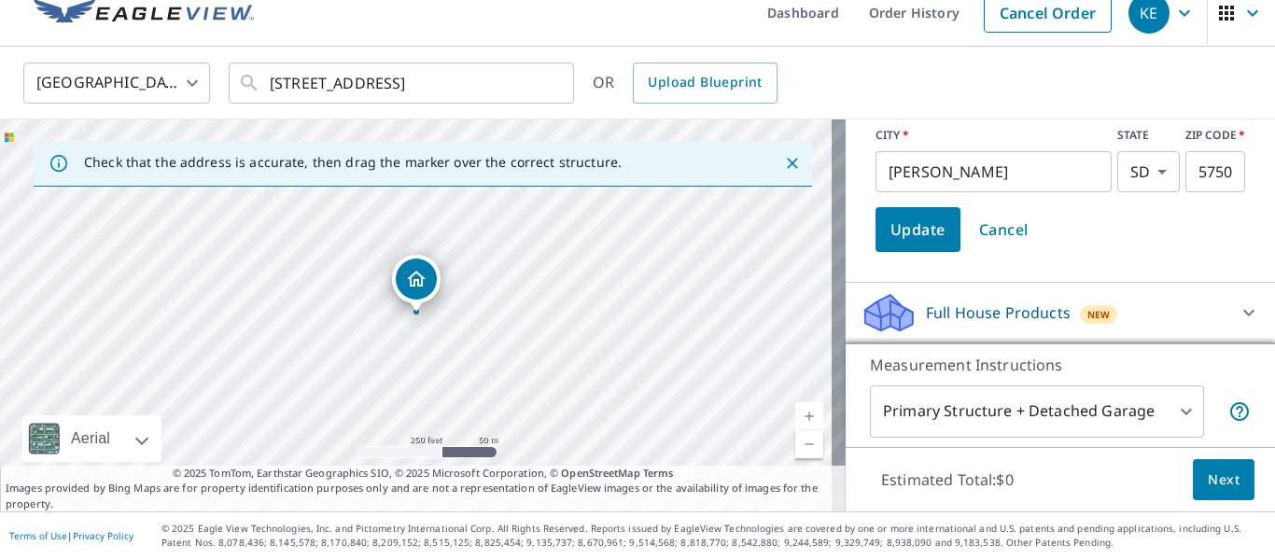
scroll to position [307, 0]
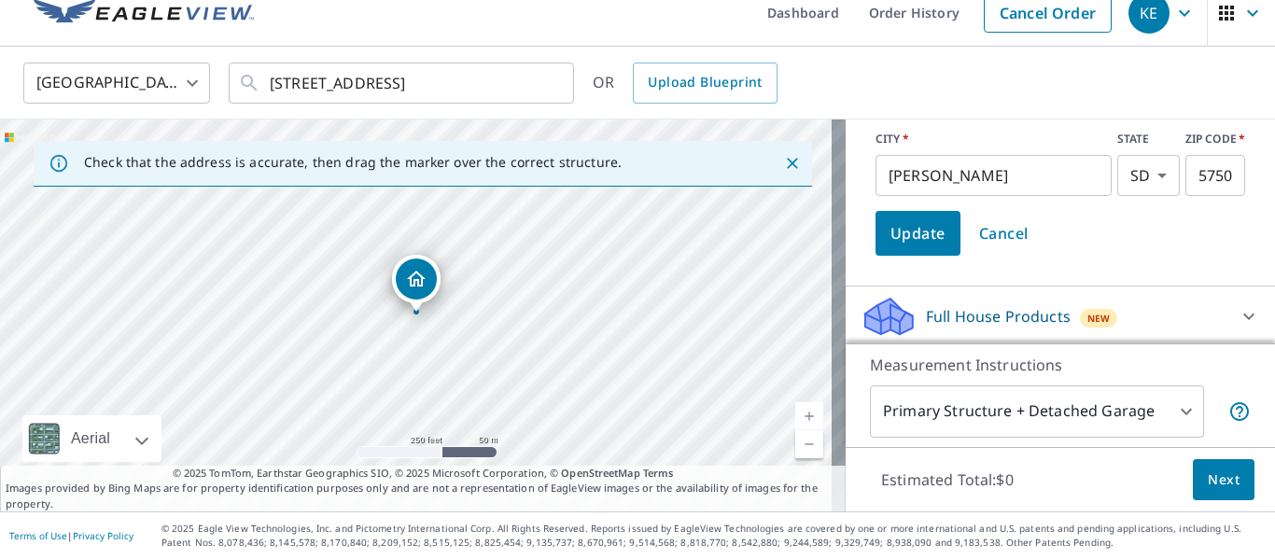
type input "[PERSON_NAME]"
click at [917, 241] on span "Update" at bounding box center [917, 233] width 55 height 26
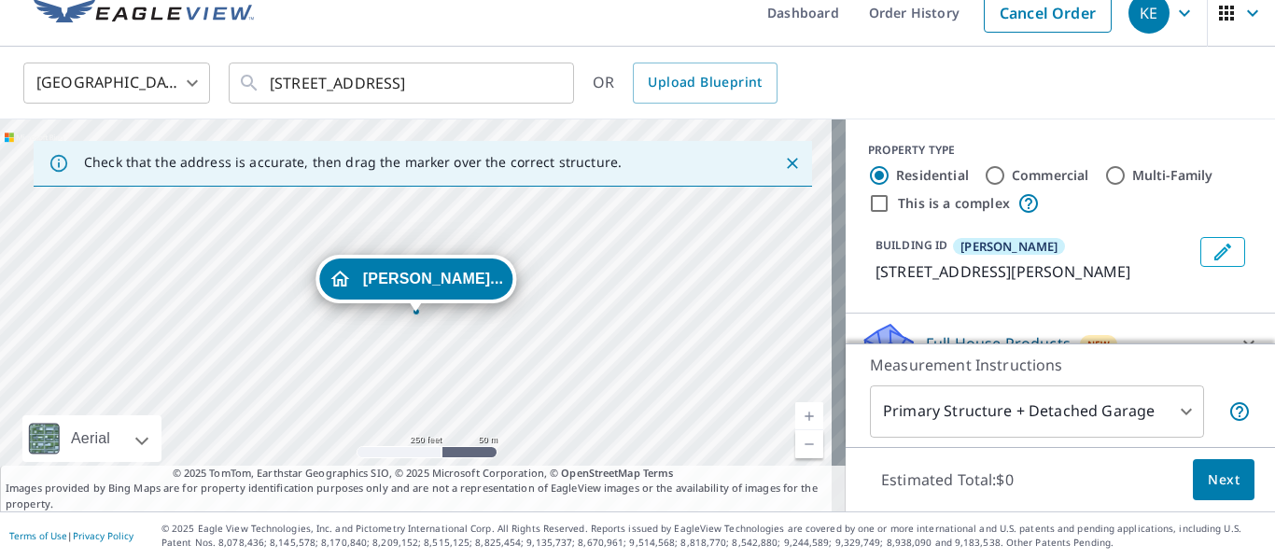
scroll to position [93, 0]
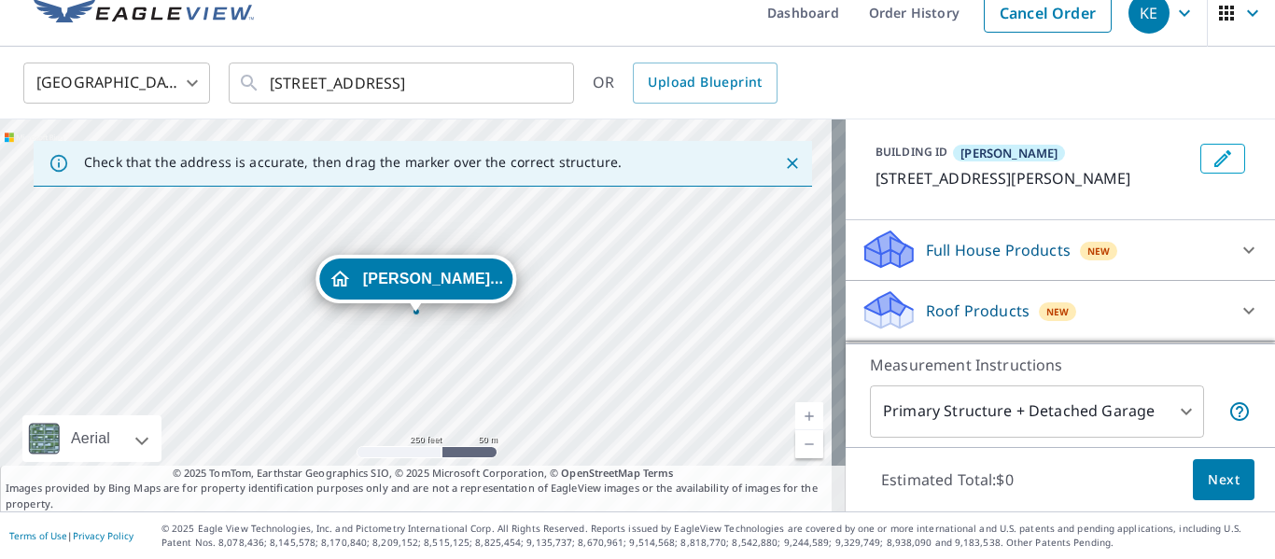
click at [1141, 404] on body "KE KE Dashboard Order History Cancel Order KE [GEOGRAPHIC_DATA] [GEOGRAPHIC_DAT…" at bounding box center [637, 279] width 1275 height 559
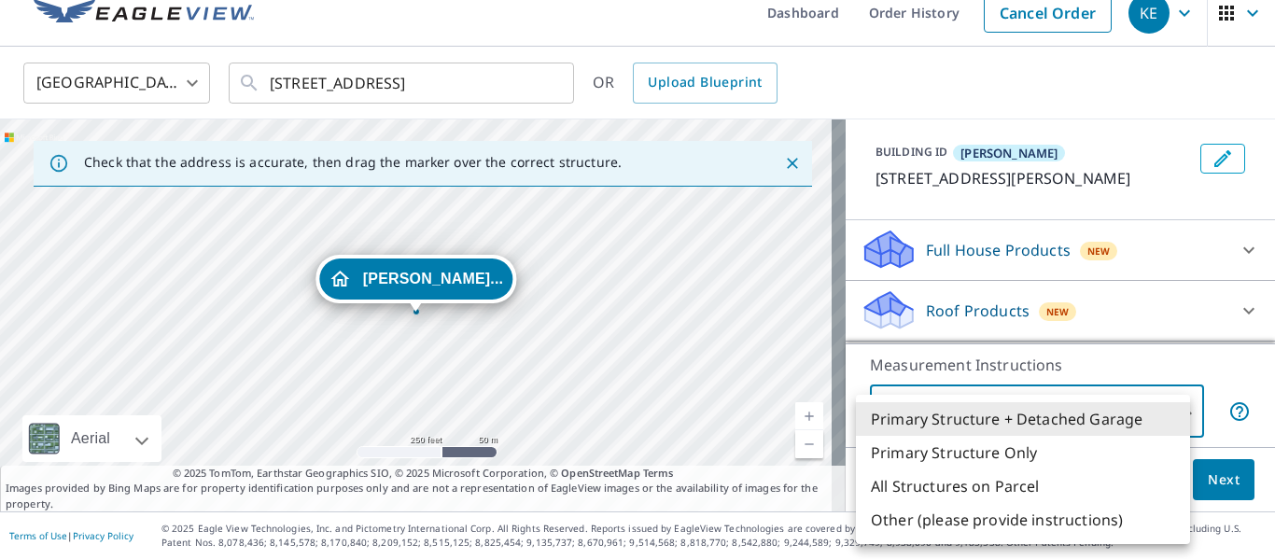
click at [1057, 442] on li "Primary Structure Only" at bounding box center [1023, 453] width 334 height 34
type input "2"
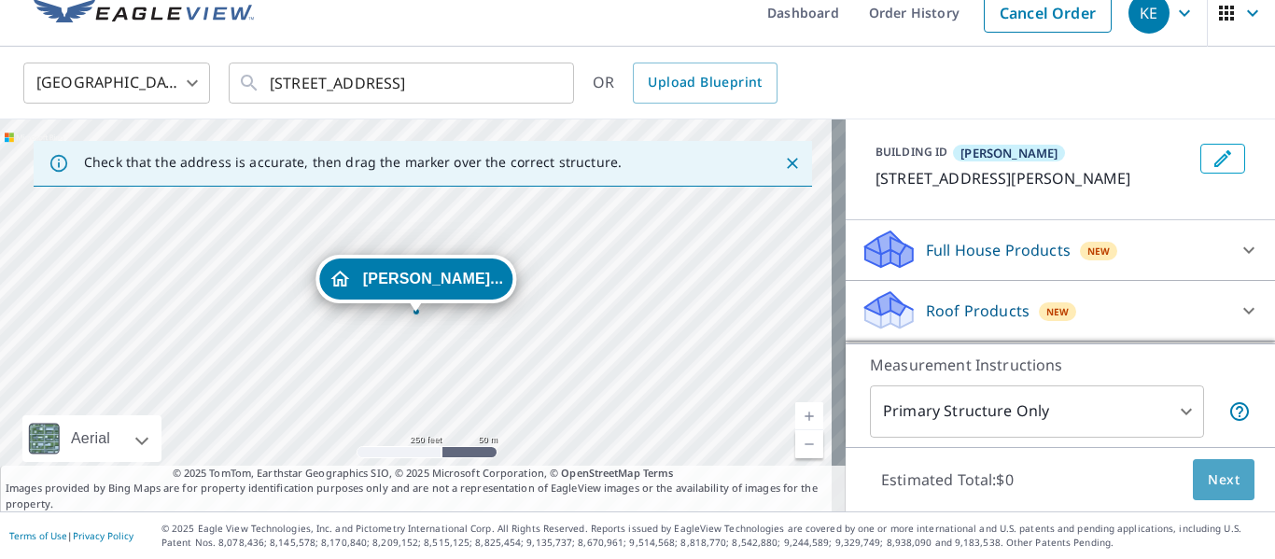
click at [1208, 476] on span "Next" at bounding box center [1224, 480] width 32 height 23
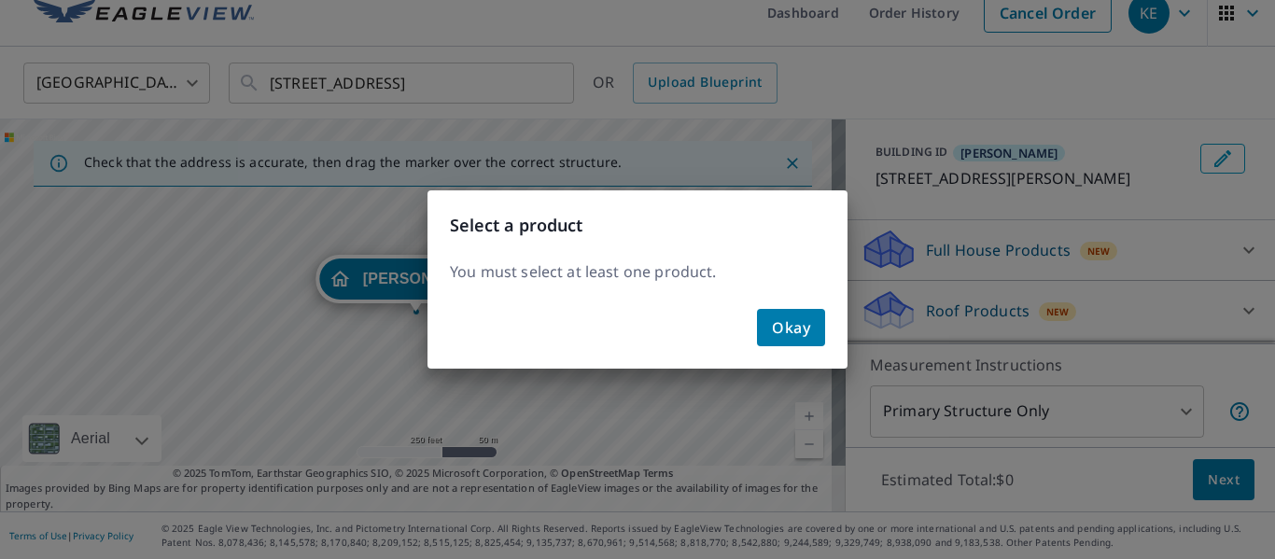
click at [777, 323] on span "Okay" at bounding box center [791, 328] width 38 height 26
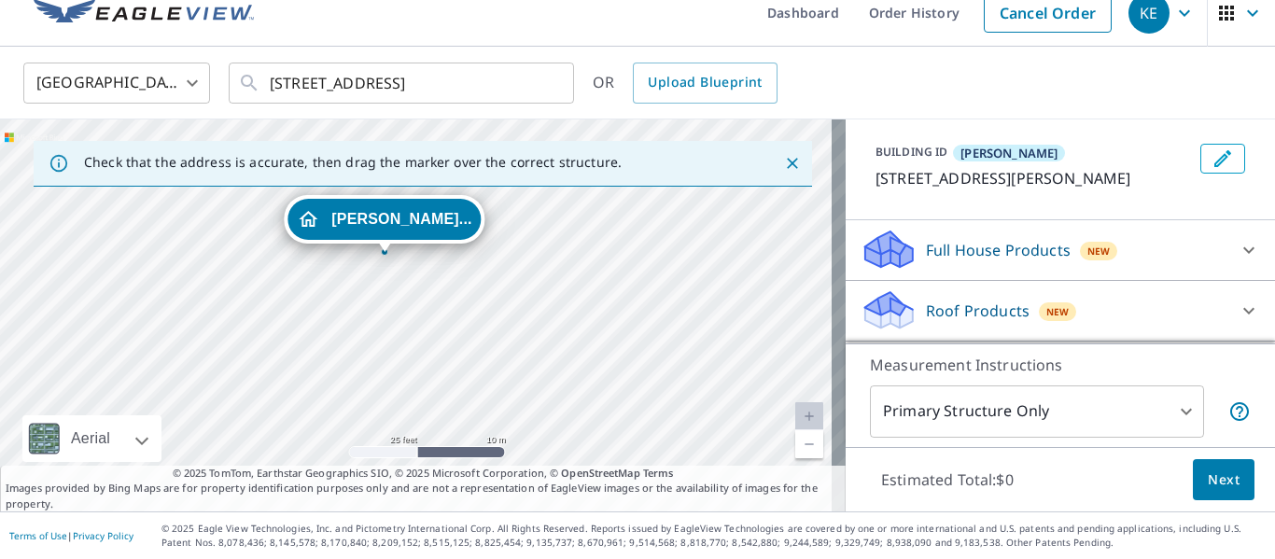
drag, startPoint x: 300, startPoint y: 301, endPoint x: 717, endPoint y: 286, distance: 417.5
click at [717, 286] on div "[PERSON_NAME]... [STREET_ADDRESS]" at bounding box center [423, 315] width 846 height 392
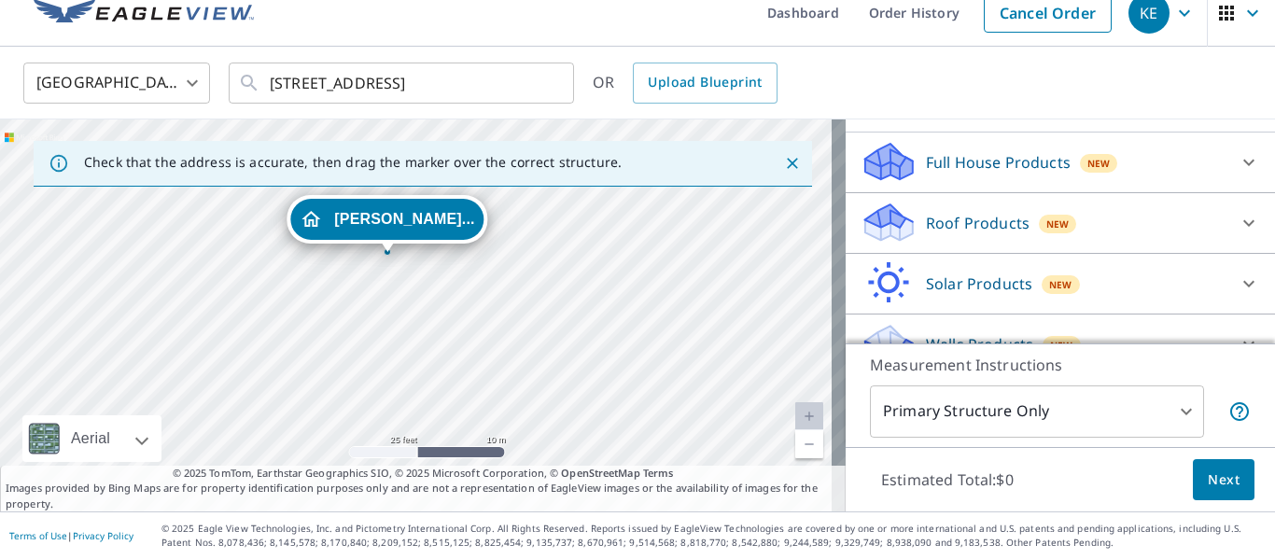
scroll to position [213, 0]
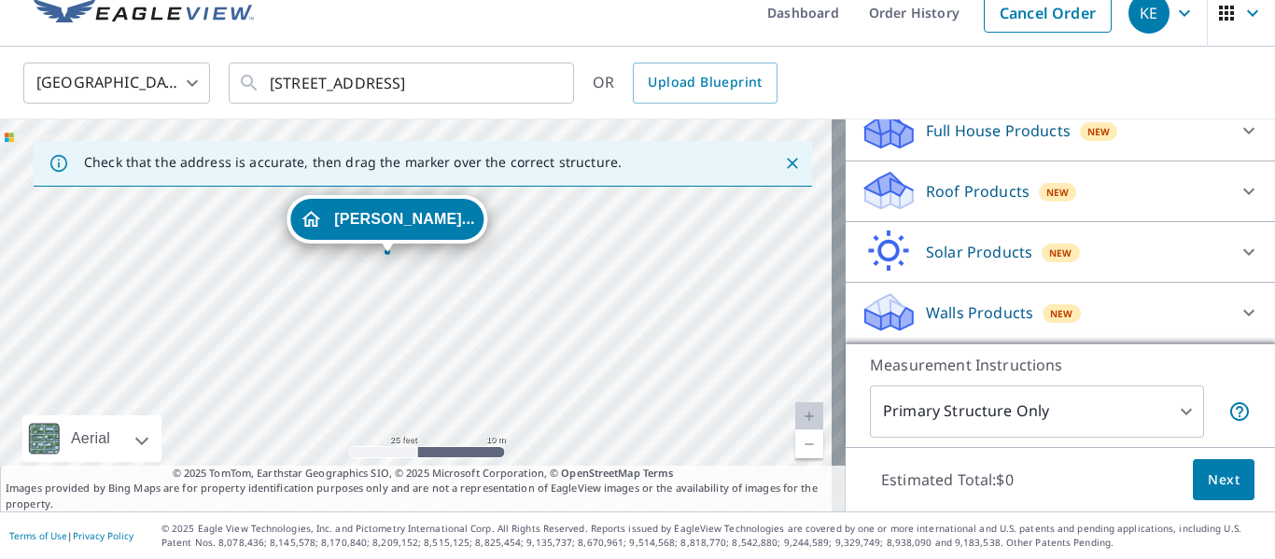
click at [1046, 196] on span "New" at bounding box center [1057, 192] width 23 height 15
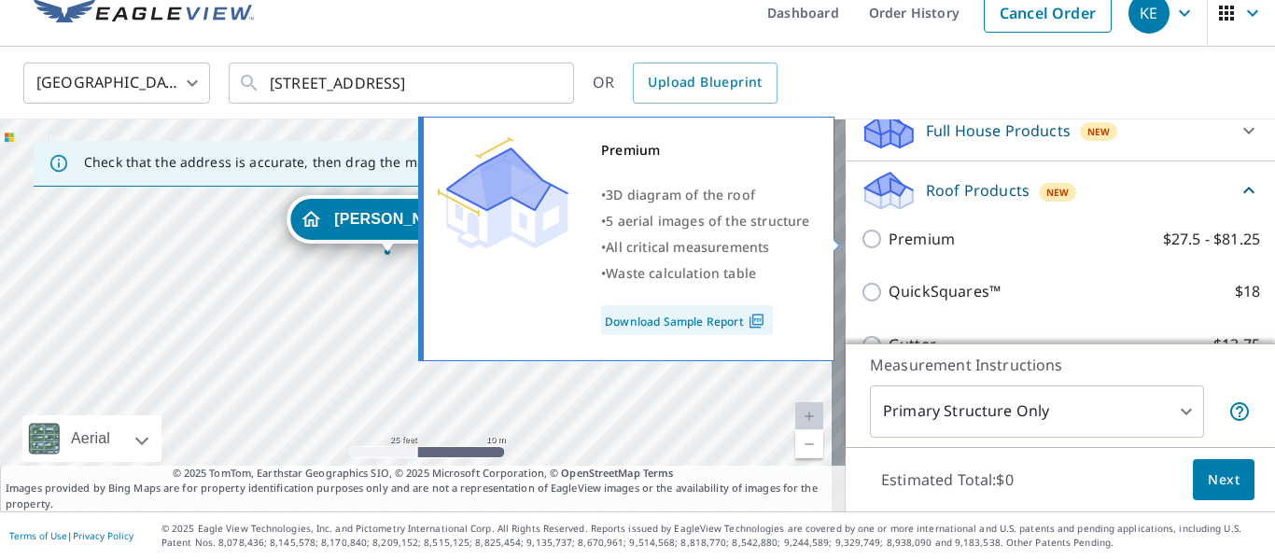
click at [934, 241] on p "Premium" at bounding box center [922, 239] width 66 height 23
click at [889, 241] on input "Premium $27.5 - $81.25" at bounding box center [875, 239] width 28 height 22
checkbox input "true"
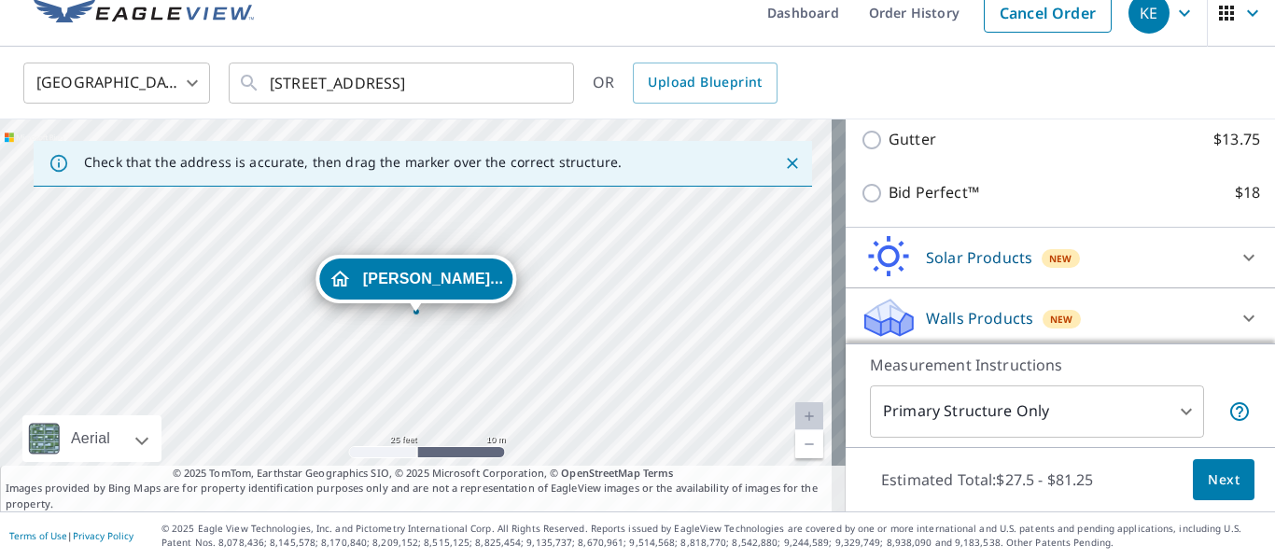
scroll to position [494, 0]
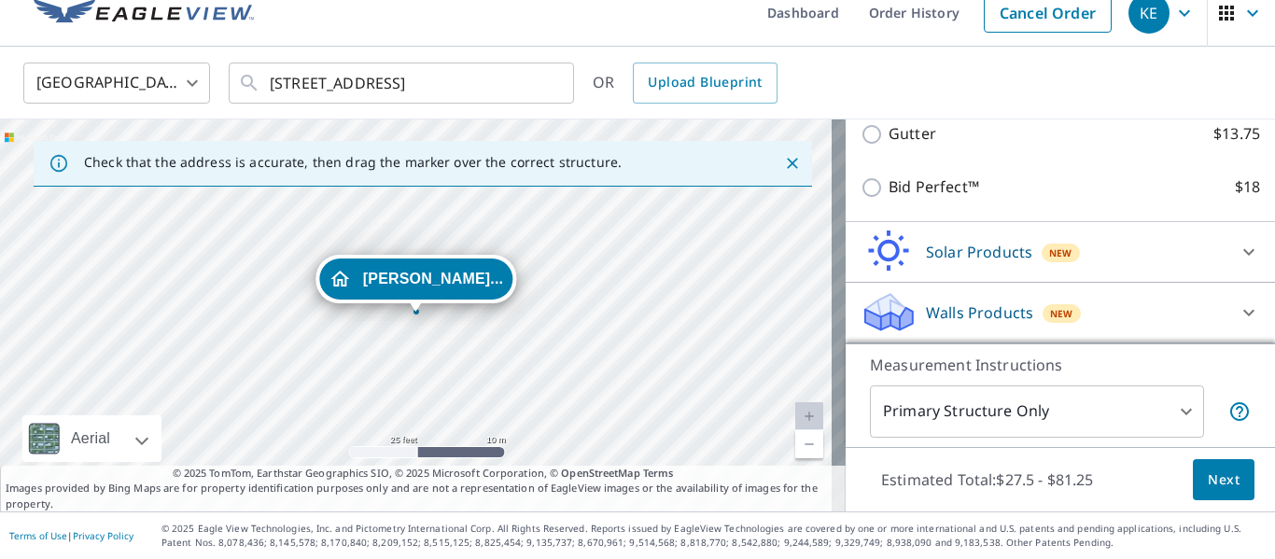
click at [1214, 480] on span "Next" at bounding box center [1224, 480] width 32 height 23
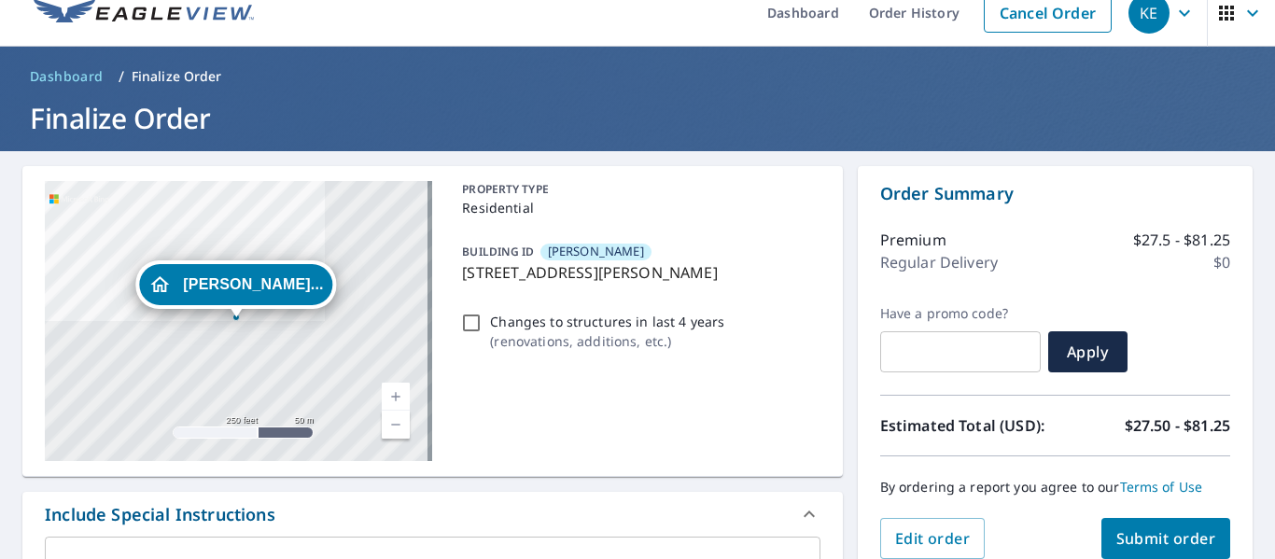
scroll to position [208, 0]
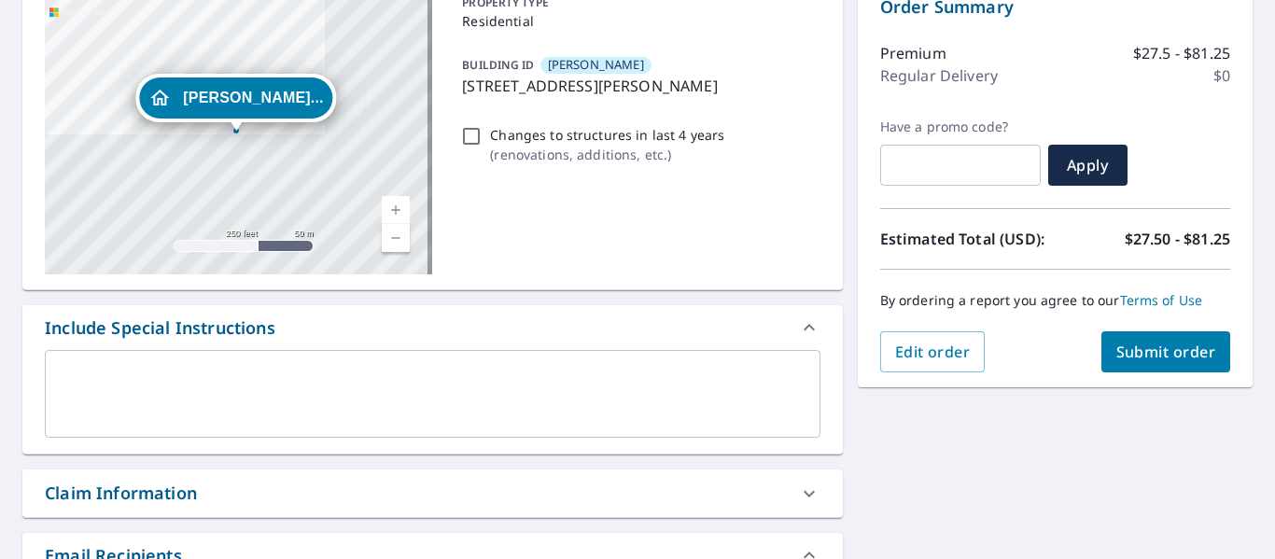
click at [1156, 337] on button "Submit order" at bounding box center [1166, 351] width 130 height 41
